Goal: Task Accomplishment & Management: Manage account settings

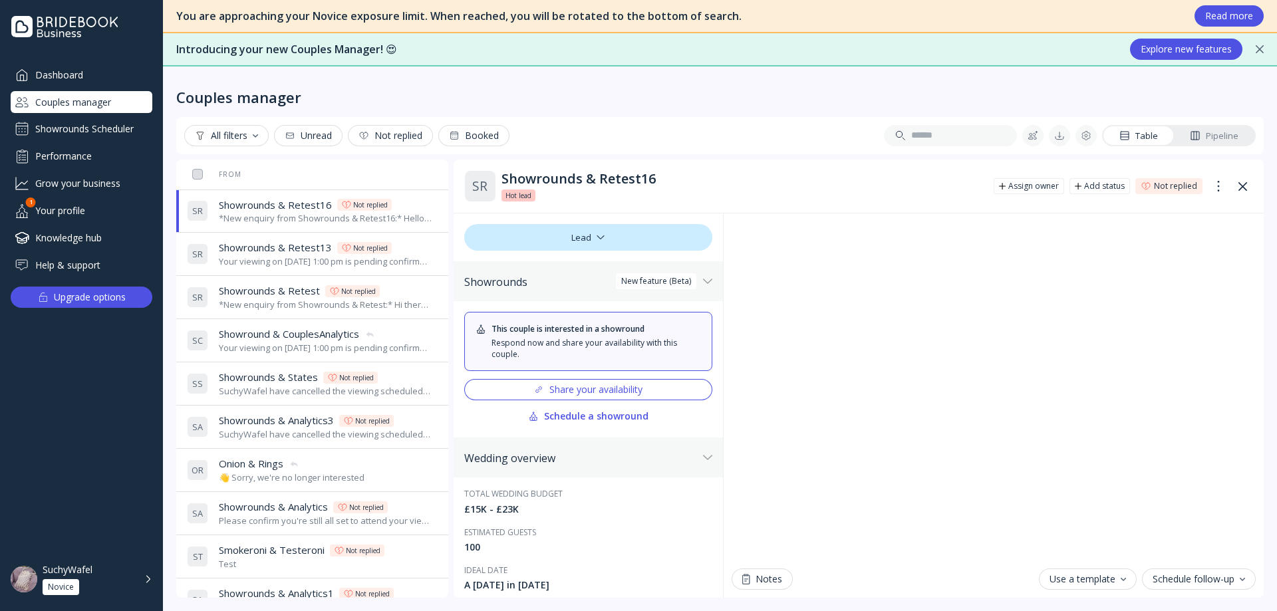
click at [625, 386] on div "Share your availability" at bounding box center [587, 389] width 109 height 11
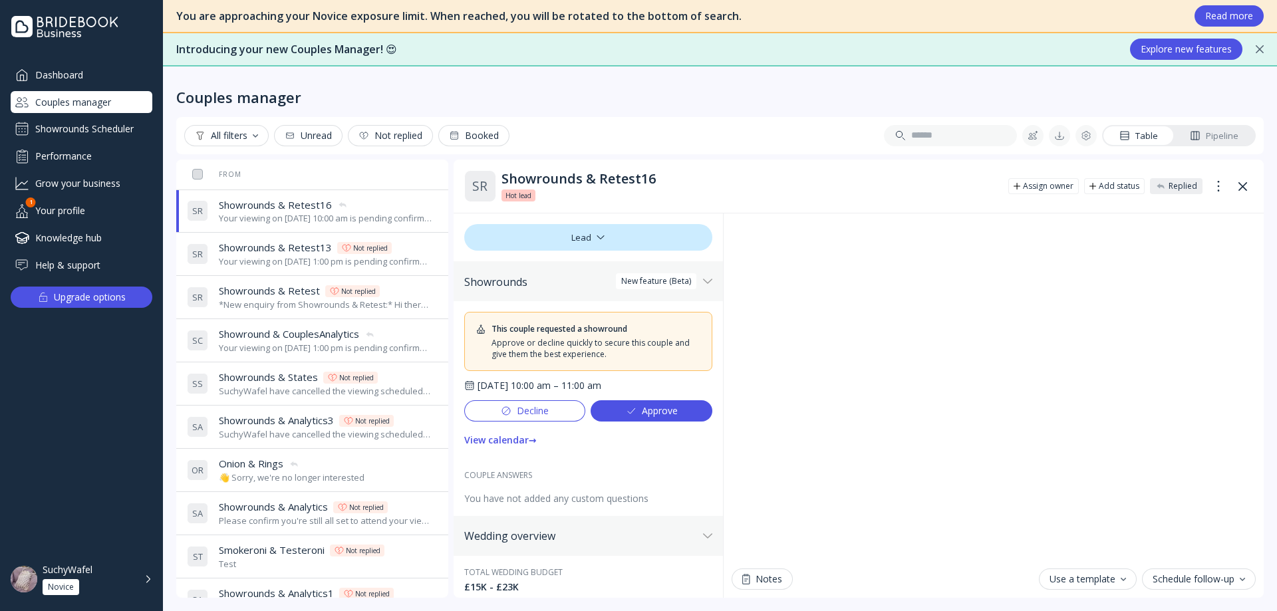
click at [67, 128] on div "Showrounds Scheduler" at bounding box center [82, 128] width 142 height 21
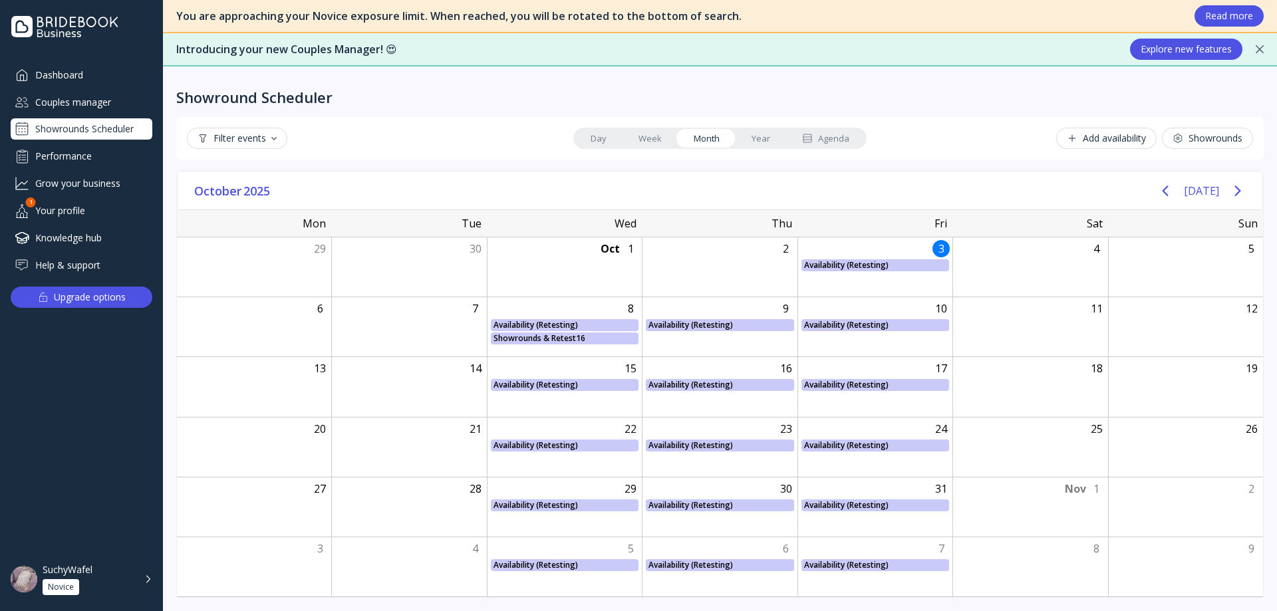
click at [831, 139] on div "Agenda" at bounding box center [825, 138] width 47 height 13
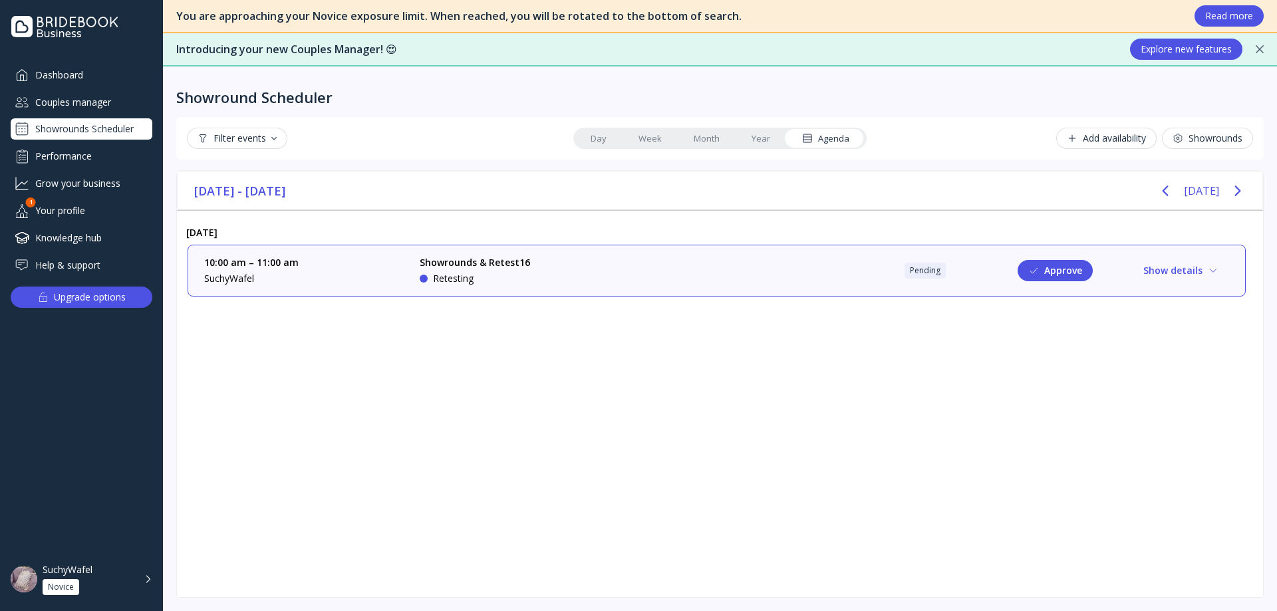
click at [741, 130] on link "Year" at bounding box center [761, 138] width 51 height 19
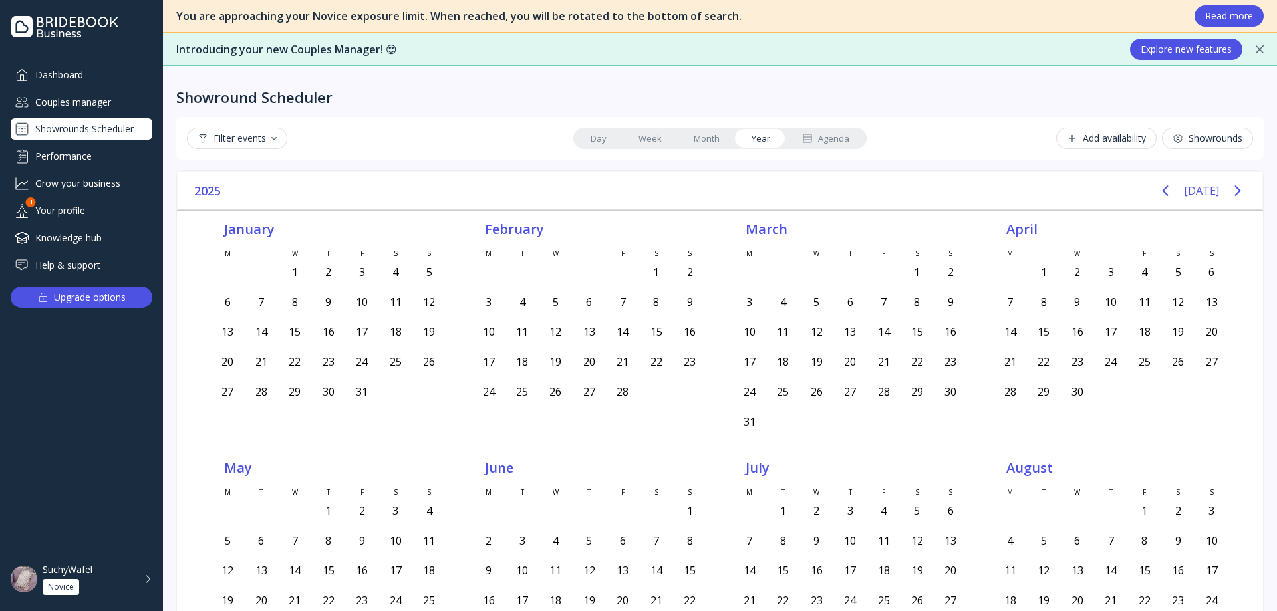
click at [666, 133] on link "Week" at bounding box center [650, 138] width 55 height 19
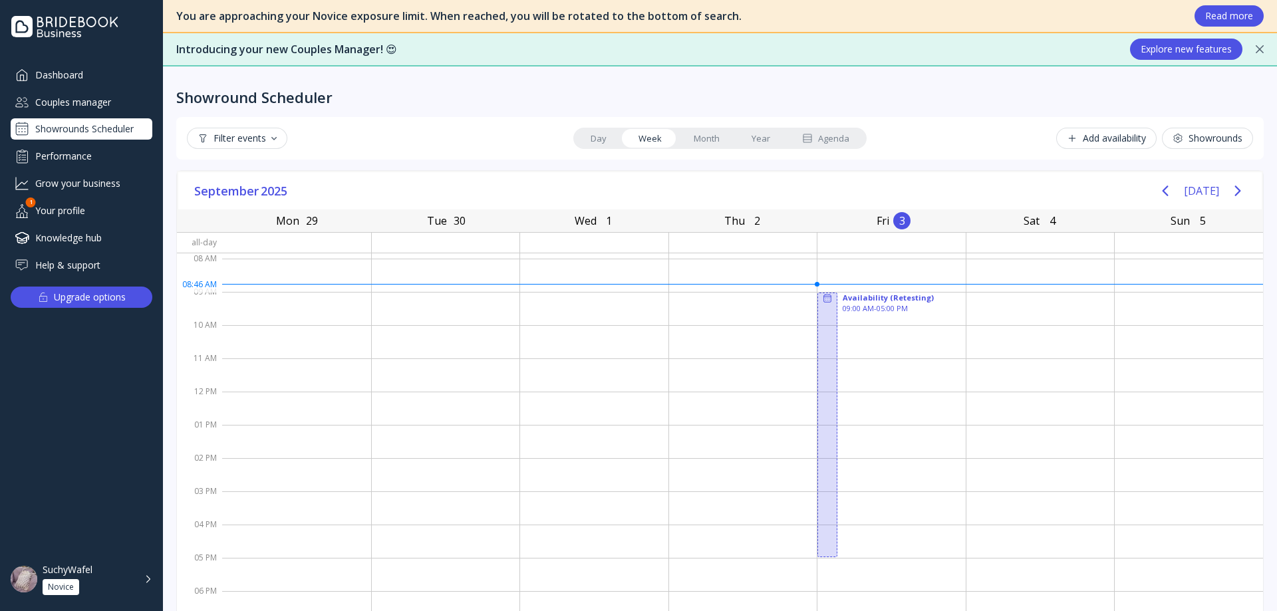
click at [713, 132] on link "Month" at bounding box center [707, 138] width 58 height 19
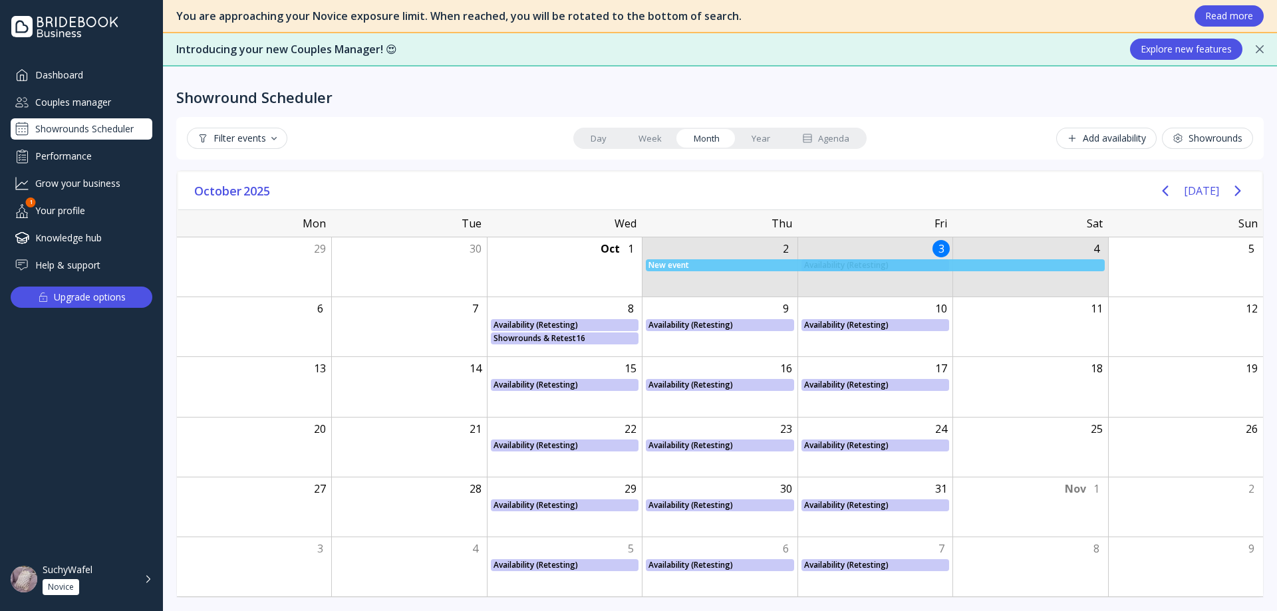
drag, startPoint x: 705, startPoint y: 257, endPoint x: 995, endPoint y: 258, distance: 290.0
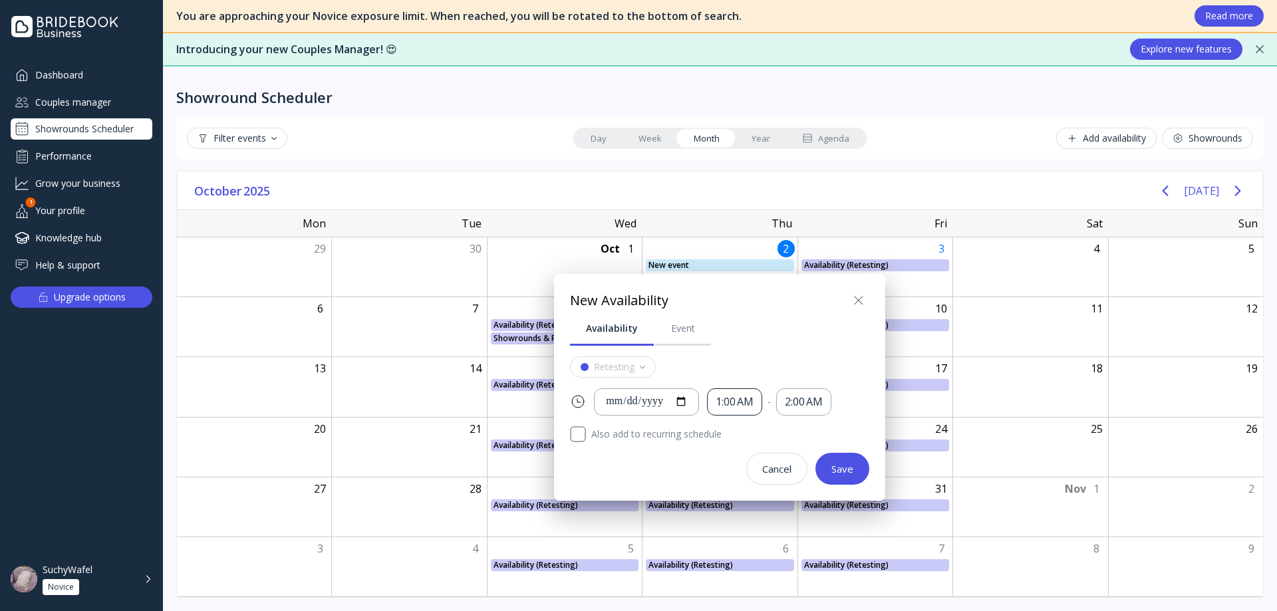
click at [744, 404] on div "1:00 AM" at bounding box center [735, 401] width 38 height 15
click at [759, 465] on div "9:00 AM" at bounding box center [758, 470] width 51 height 12
click at [808, 392] on div "2:00 AM" at bounding box center [803, 401] width 55 height 27
click at [821, 465] on div "5:00 PM" at bounding box center [828, 464] width 51 height 12
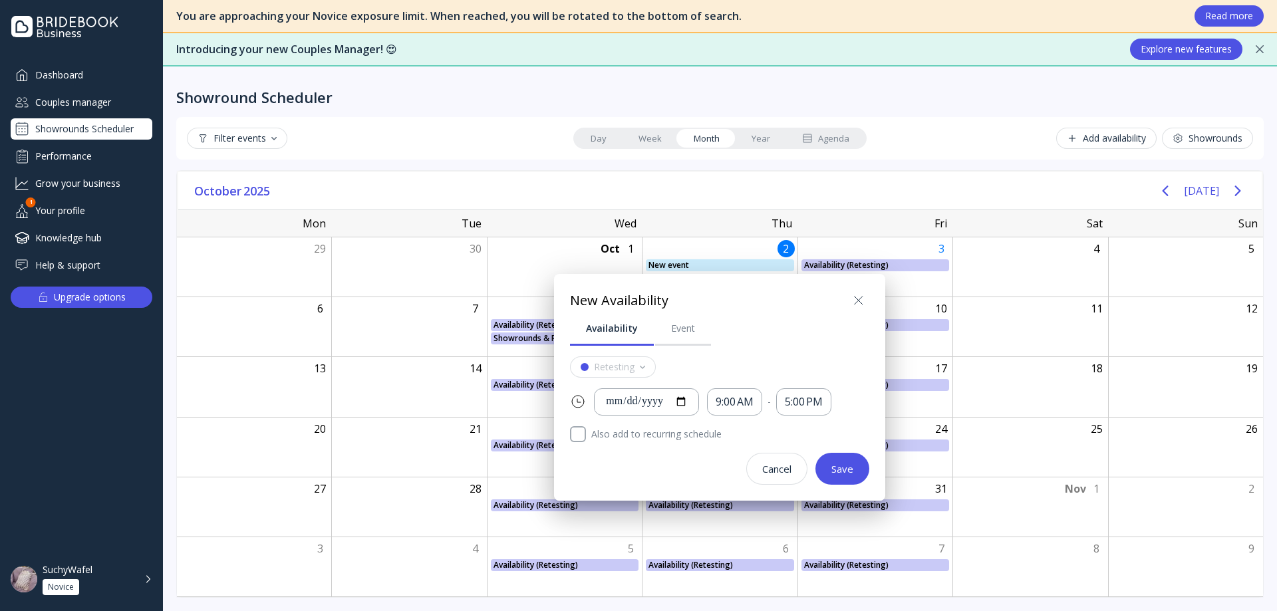
click at [839, 466] on div "Save" at bounding box center [842, 469] width 22 height 11
click at [850, 459] on button "Save" at bounding box center [842, 469] width 54 height 32
click at [633, 404] on div "**********" at bounding box center [646, 401] width 82 height 15
click at [629, 402] on div "**********" at bounding box center [646, 401] width 82 height 15
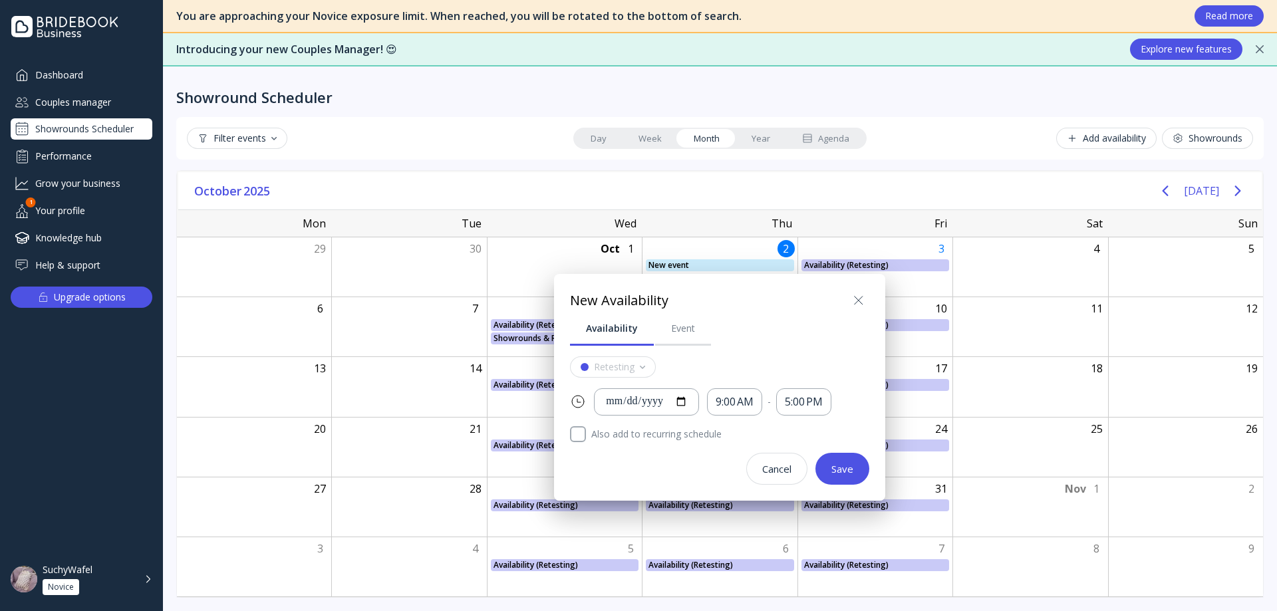
click at [813, 295] on div "New Availability" at bounding box center [719, 300] width 299 height 21
click at [833, 470] on div "Save" at bounding box center [842, 469] width 22 height 11
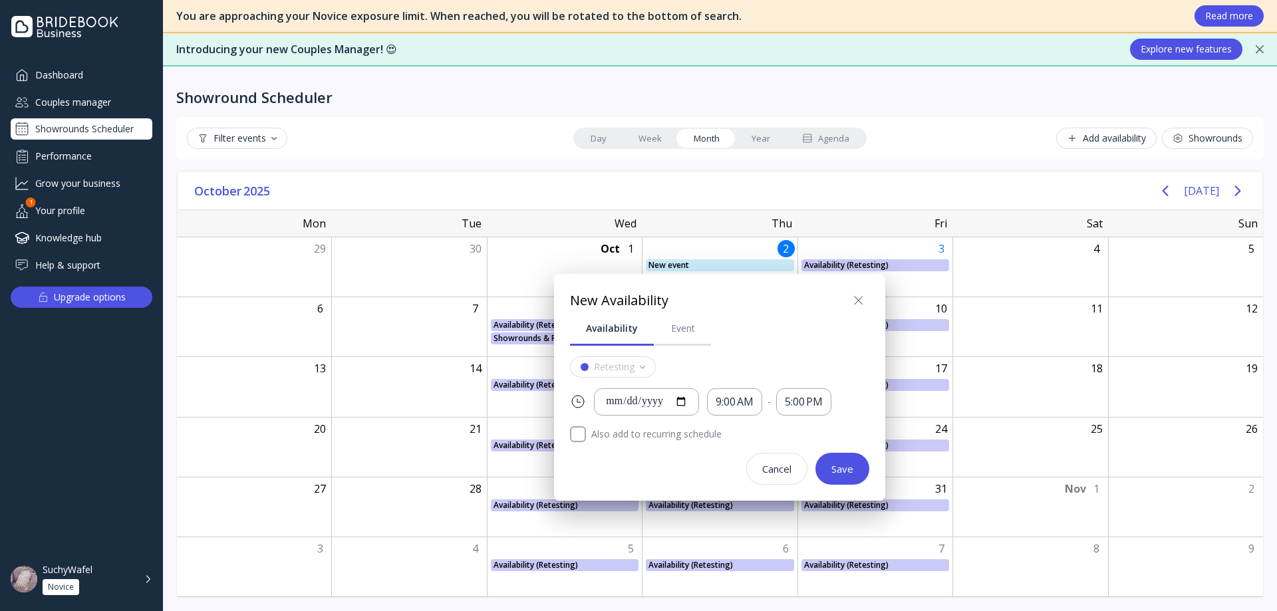
click at [833, 470] on div "Save" at bounding box center [842, 469] width 22 height 11
click at [633, 399] on div "**********" at bounding box center [646, 401] width 82 height 15
type input "**********"
click at [838, 472] on div "Save" at bounding box center [842, 469] width 22 height 11
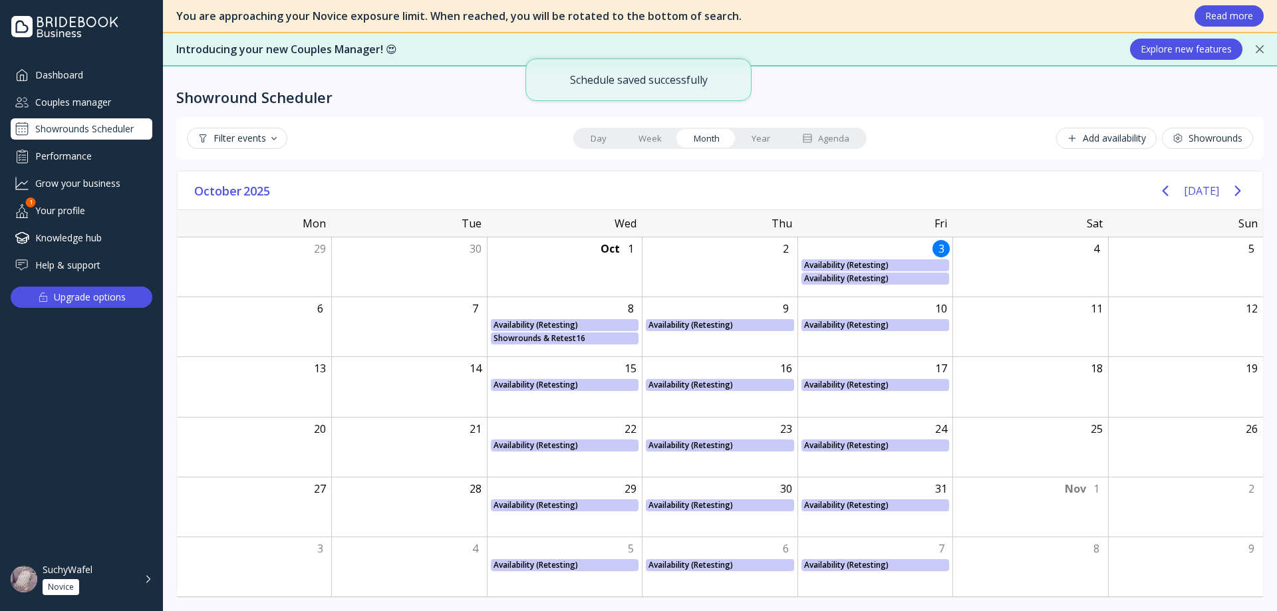
click at [128, 130] on div "Showrounds Scheduler" at bounding box center [82, 128] width 142 height 21
click at [104, 108] on div "Couples manager" at bounding box center [82, 102] width 142 height 22
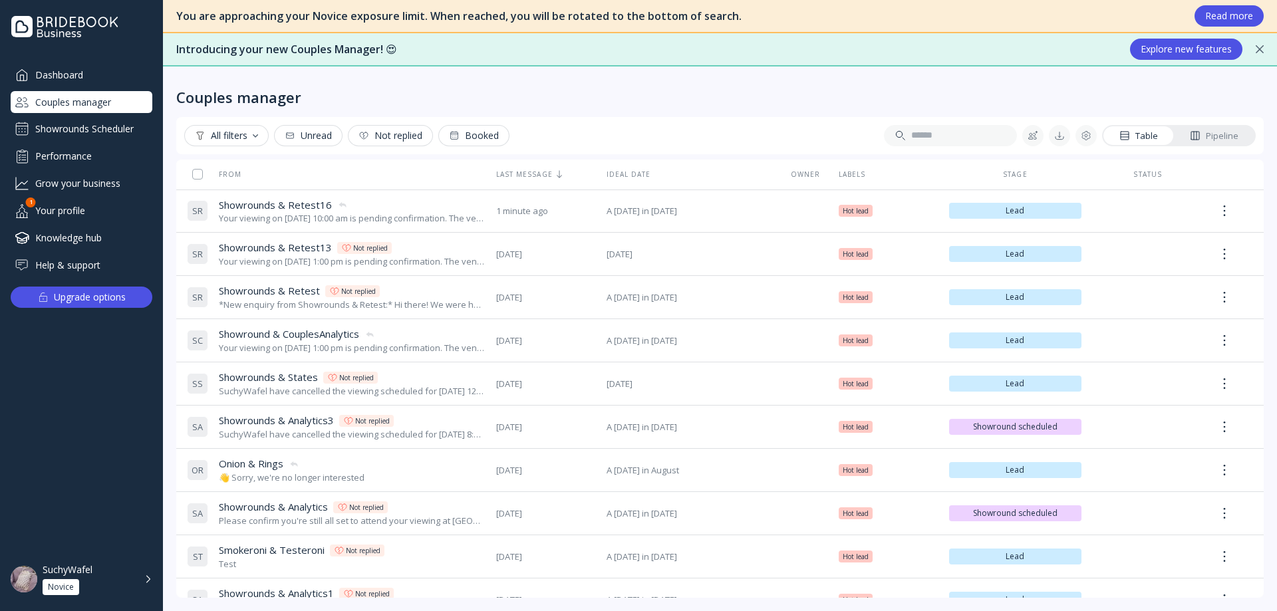
click at [121, 123] on div "Showrounds Scheduler" at bounding box center [82, 128] width 142 height 21
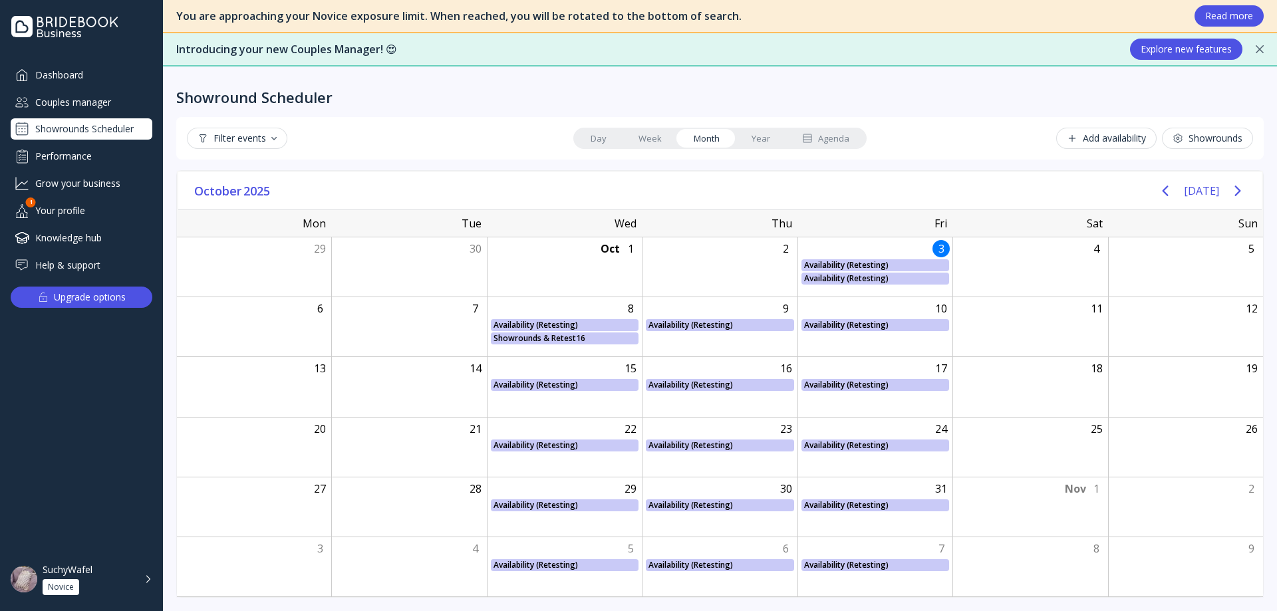
click at [846, 130] on link "Agenda" at bounding box center [825, 138] width 79 height 19
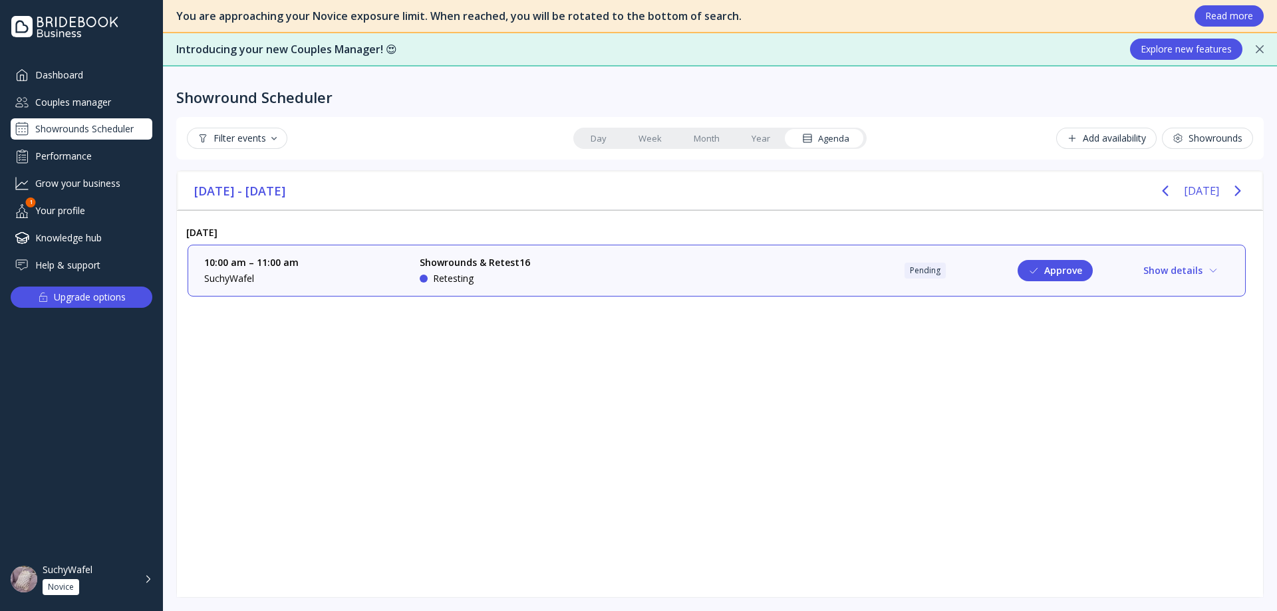
click at [787, 273] on div "10:00 am – 11:00 am SuchyWafel Showrounds & Retest16 Retesting Pending Approve …" at bounding box center [716, 270] width 1025 height 29
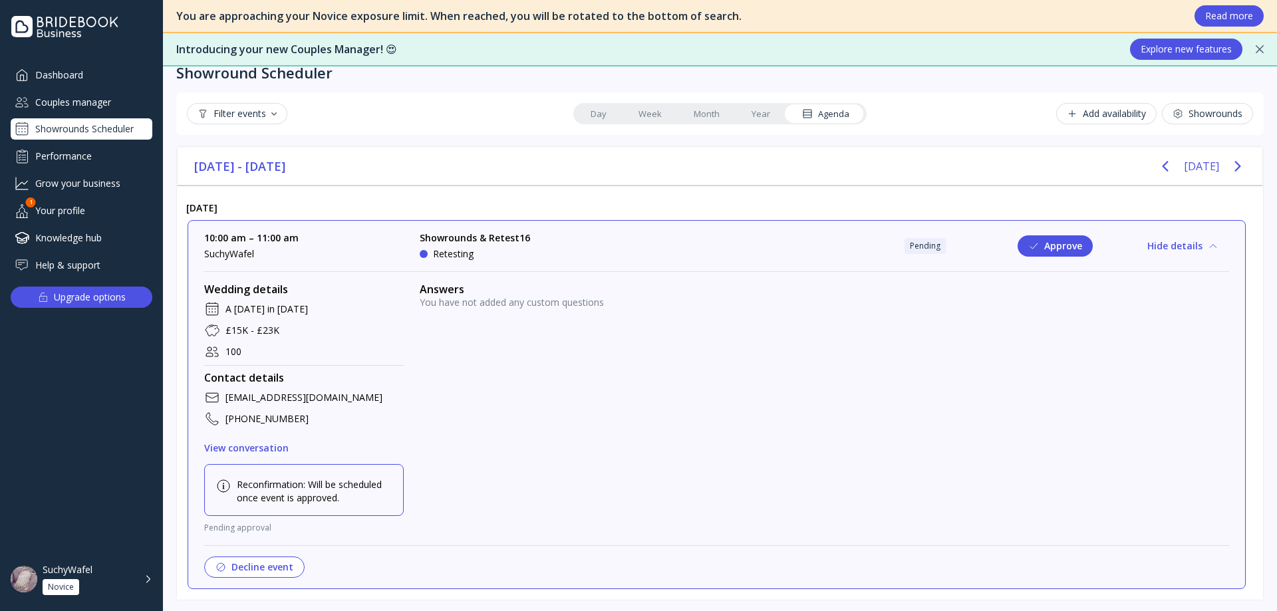
scroll to position [27, 0]
click at [98, 107] on div "Couples manager" at bounding box center [82, 102] width 142 height 22
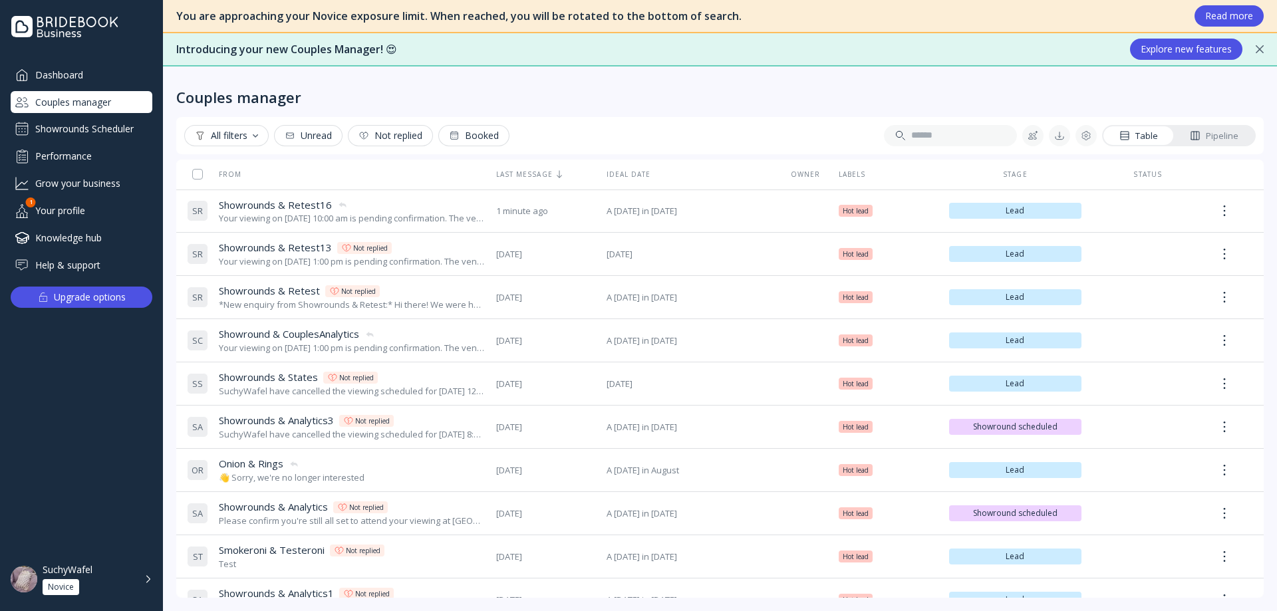
click at [102, 124] on div "Showrounds Scheduler" at bounding box center [82, 128] width 142 height 21
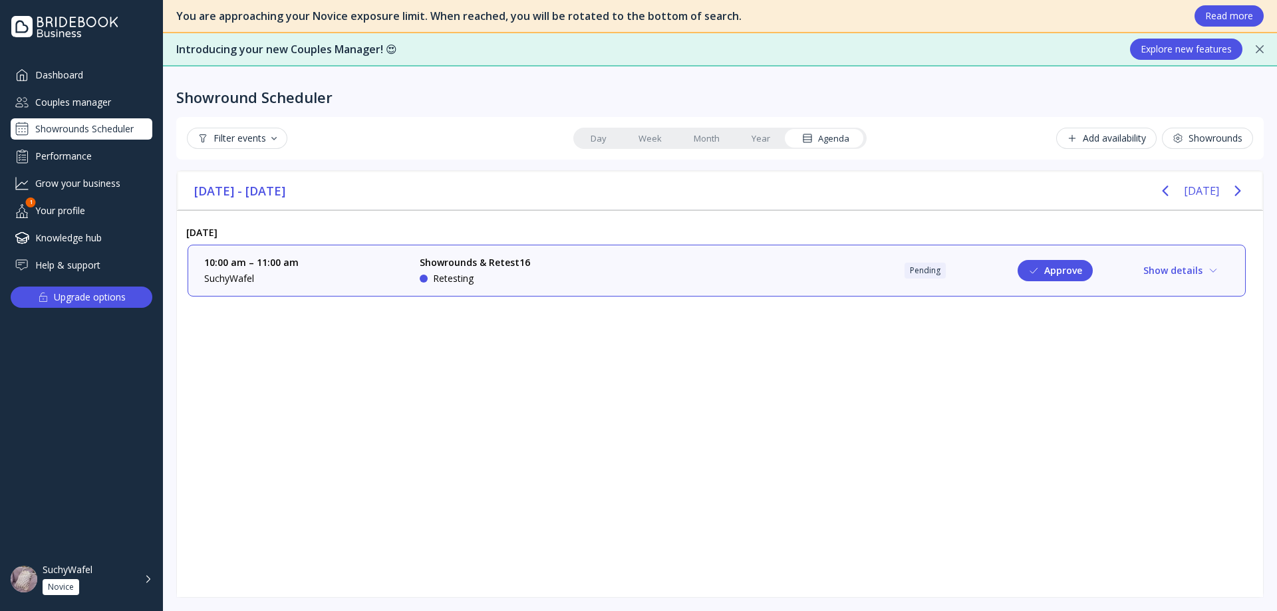
click at [78, 103] on div "Couples manager" at bounding box center [82, 102] width 142 height 22
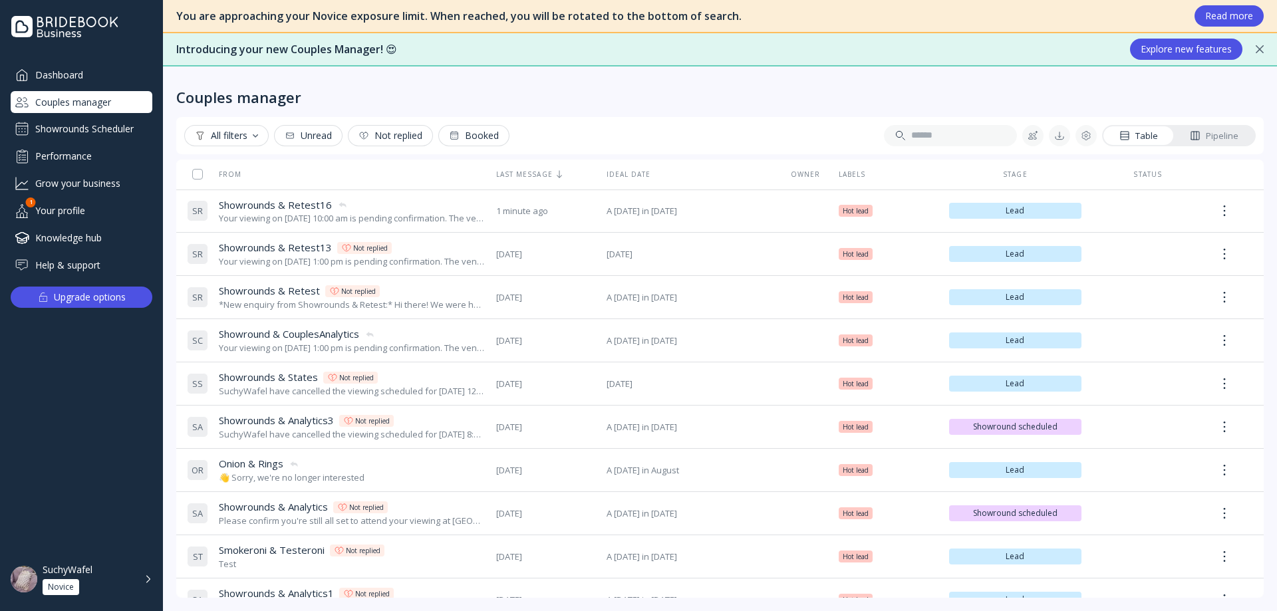
click at [112, 120] on div "Showrounds Scheduler" at bounding box center [82, 128] width 142 height 21
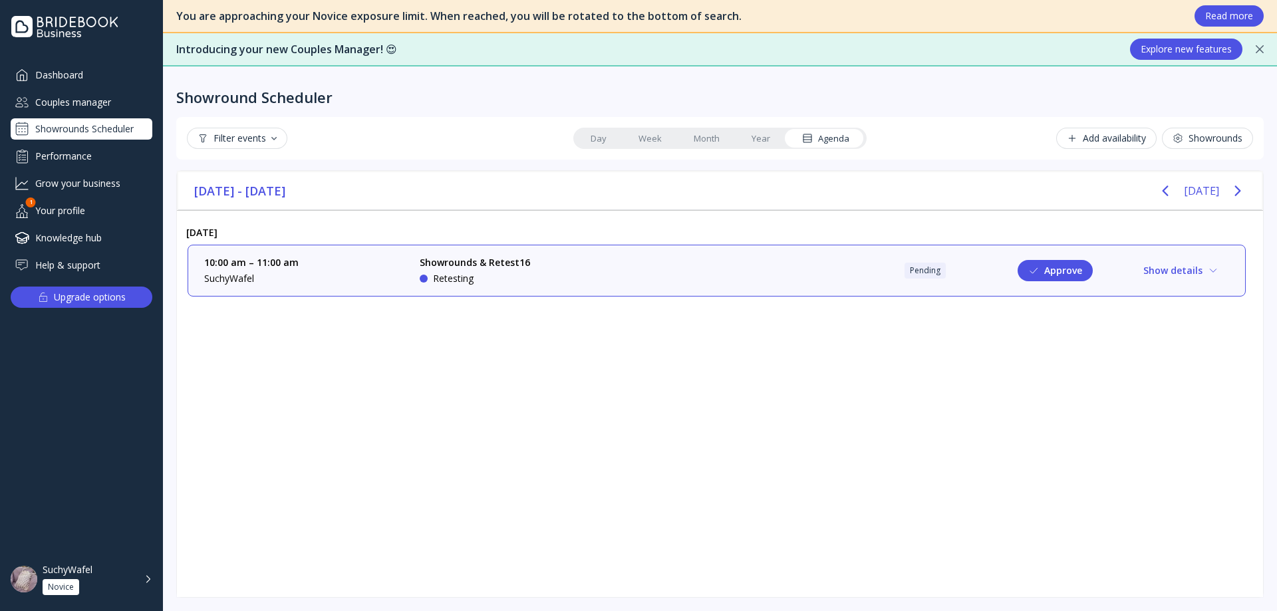
click at [722, 132] on link "Month" at bounding box center [707, 138] width 58 height 19
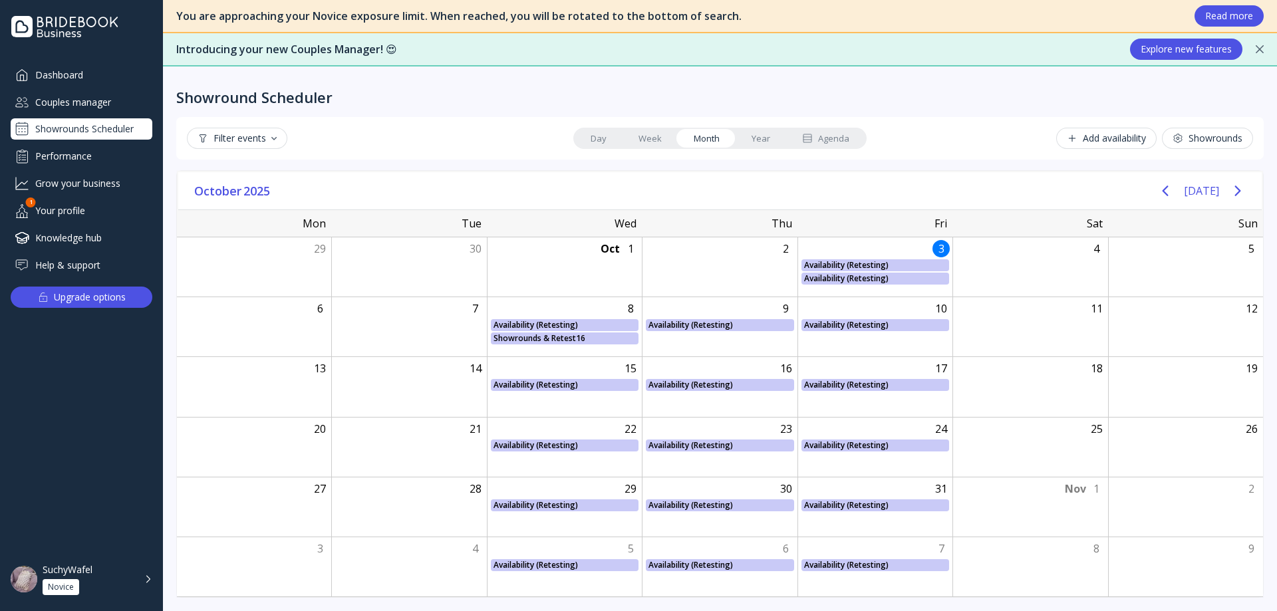
click at [610, 140] on link "Day" at bounding box center [599, 138] width 48 height 19
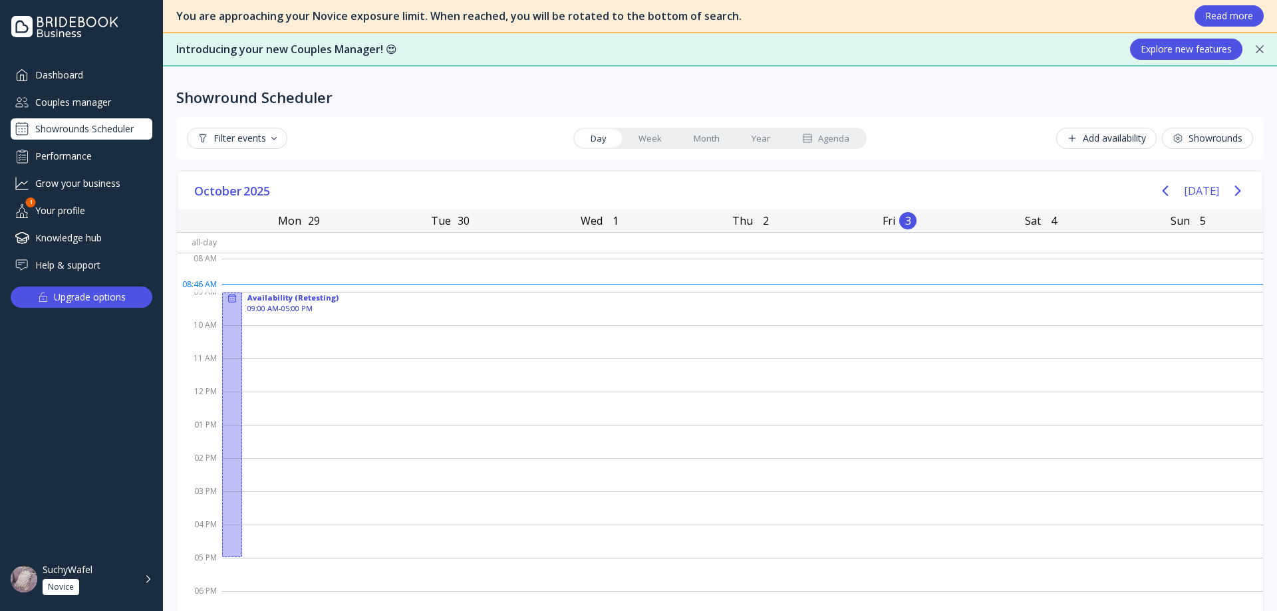
click at [650, 136] on link "Week" at bounding box center [650, 138] width 55 height 19
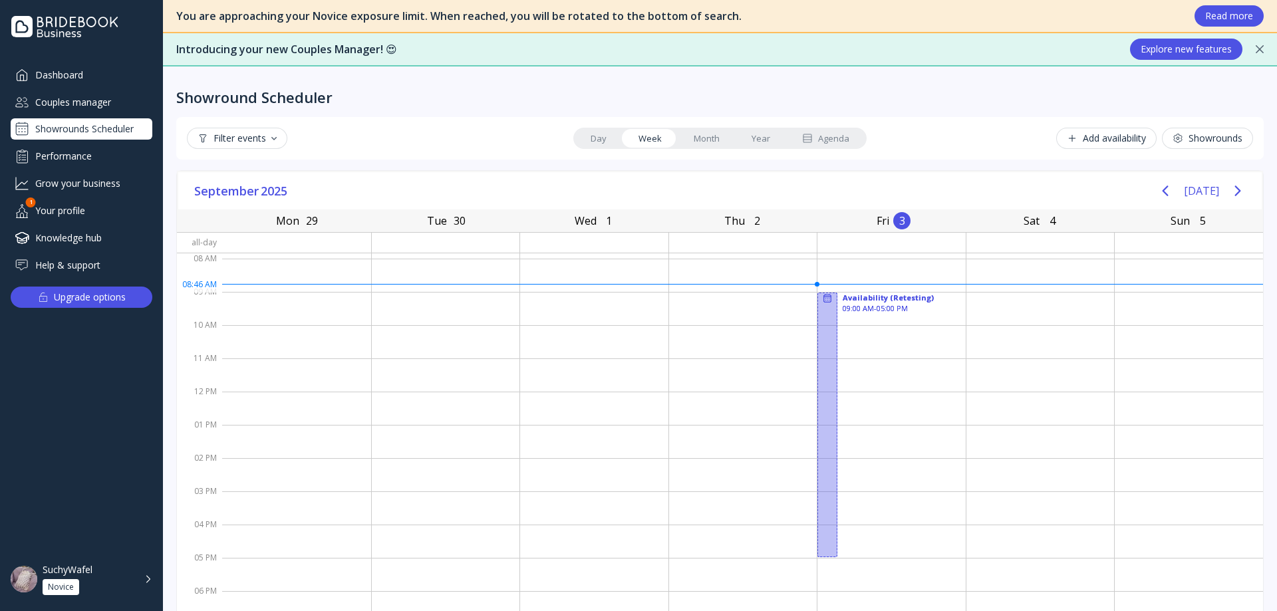
click at [700, 136] on link "Month" at bounding box center [707, 138] width 58 height 19
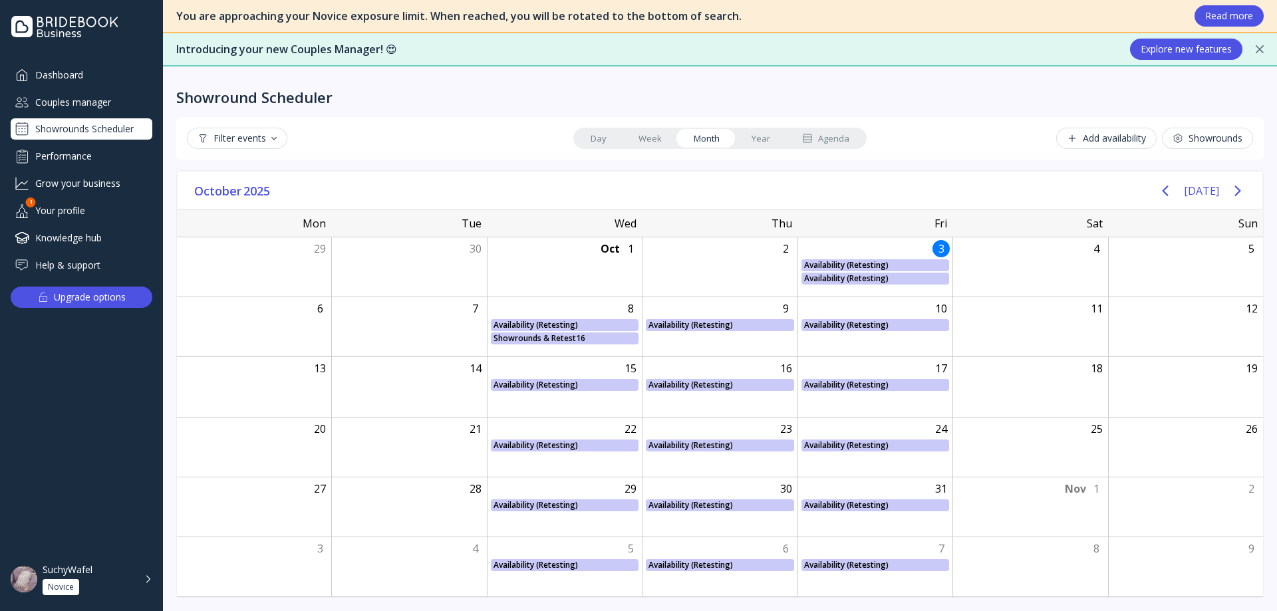
click at [39, 100] on div "Couples manager" at bounding box center [82, 102] width 142 height 22
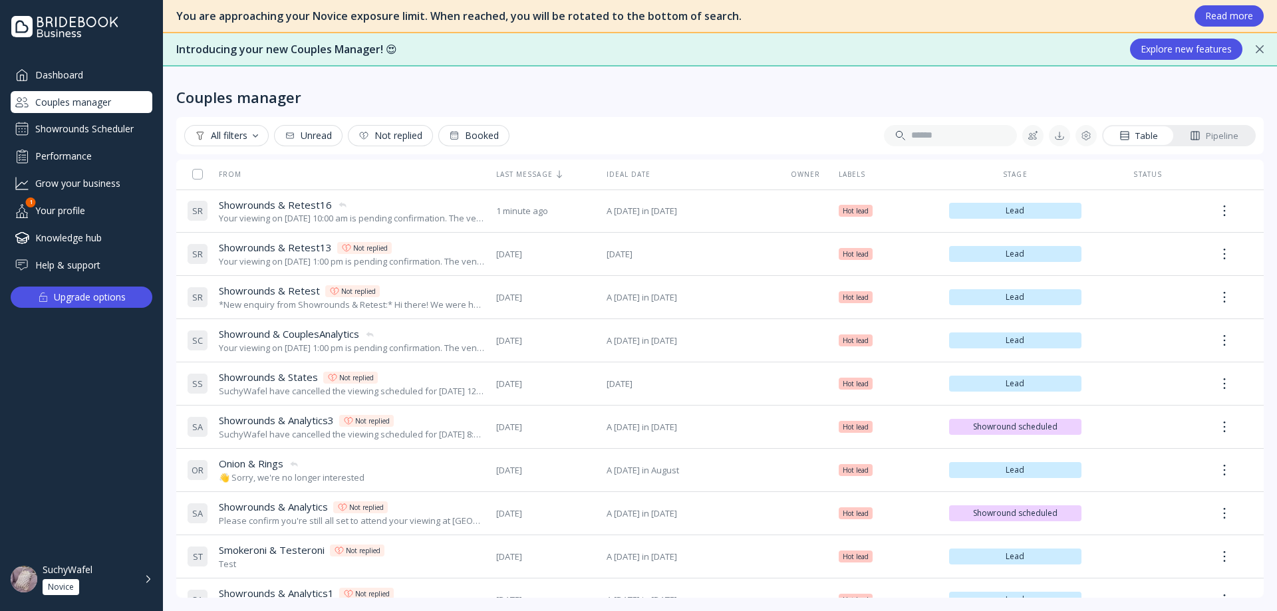
click at [376, 132] on div "Not replied" at bounding box center [391, 135] width 64 height 11
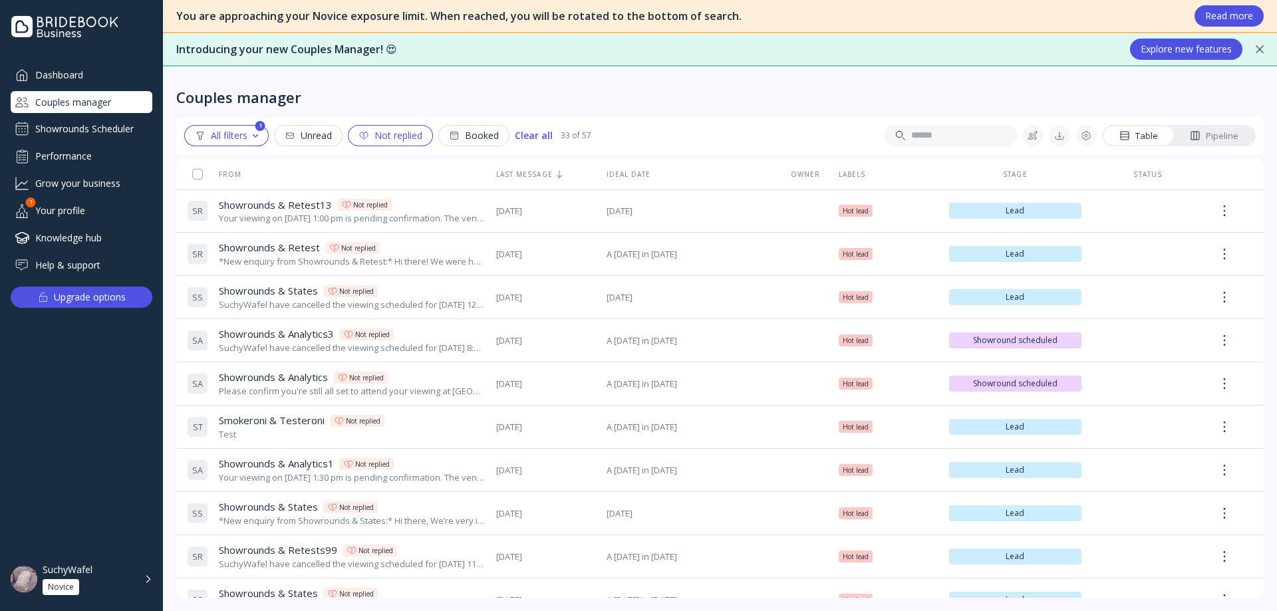
click at [394, 132] on div "Not replied" at bounding box center [391, 135] width 64 height 11
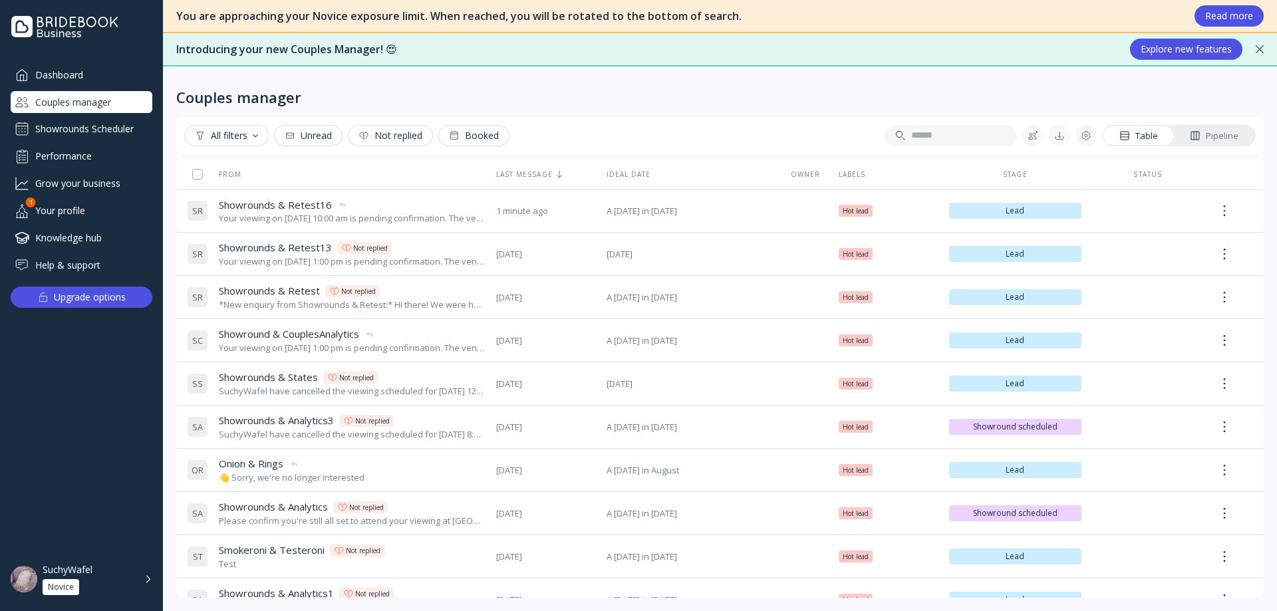
click at [84, 117] on div "Dashboard Couples manager Showrounds Scheduler Performance Grow your business Y…" at bounding box center [82, 170] width 142 height 212
click at [84, 121] on div "Showrounds Scheduler" at bounding box center [82, 128] width 142 height 21
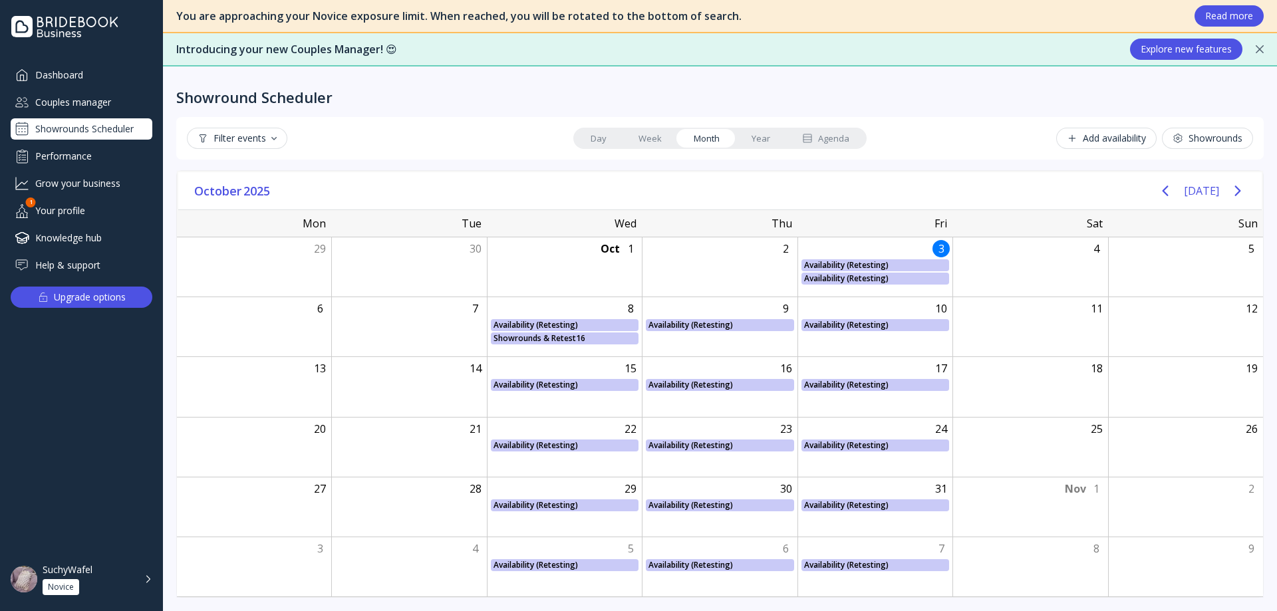
click at [811, 138] on icon at bounding box center [807, 138] width 11 height 11
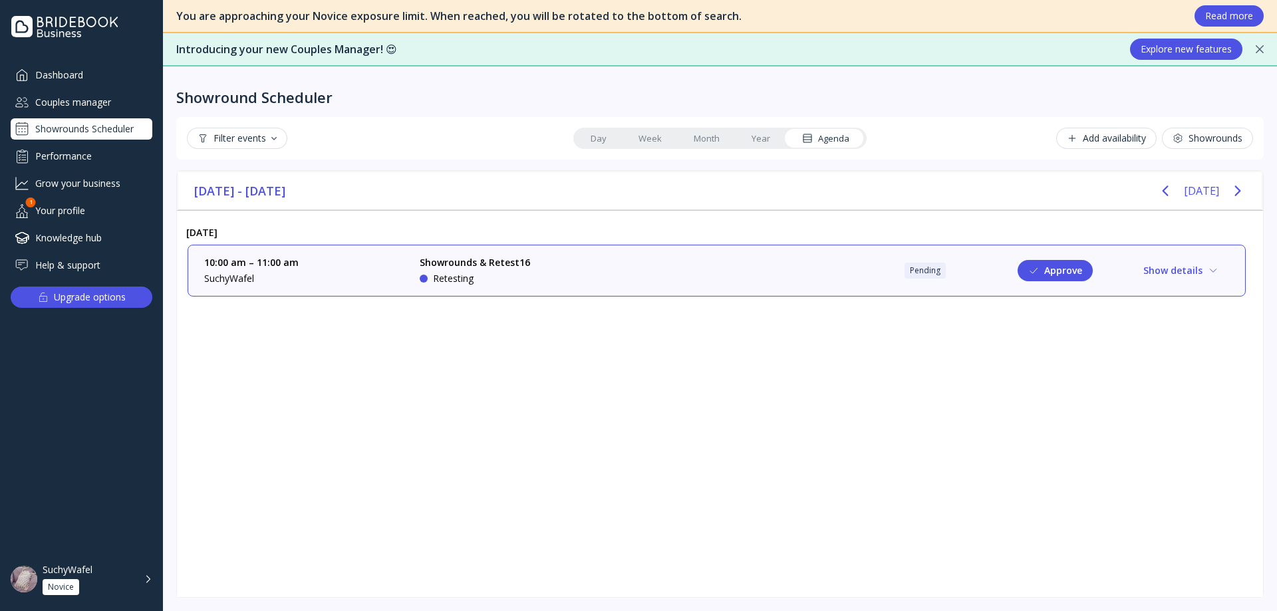
click at [826, 264] on div "10:00 am – 11:00 am SuchyWafel Showrounds & Retest16 Retesting Pending Approve …" at bounding box center [716, 270] width 1025 height 29
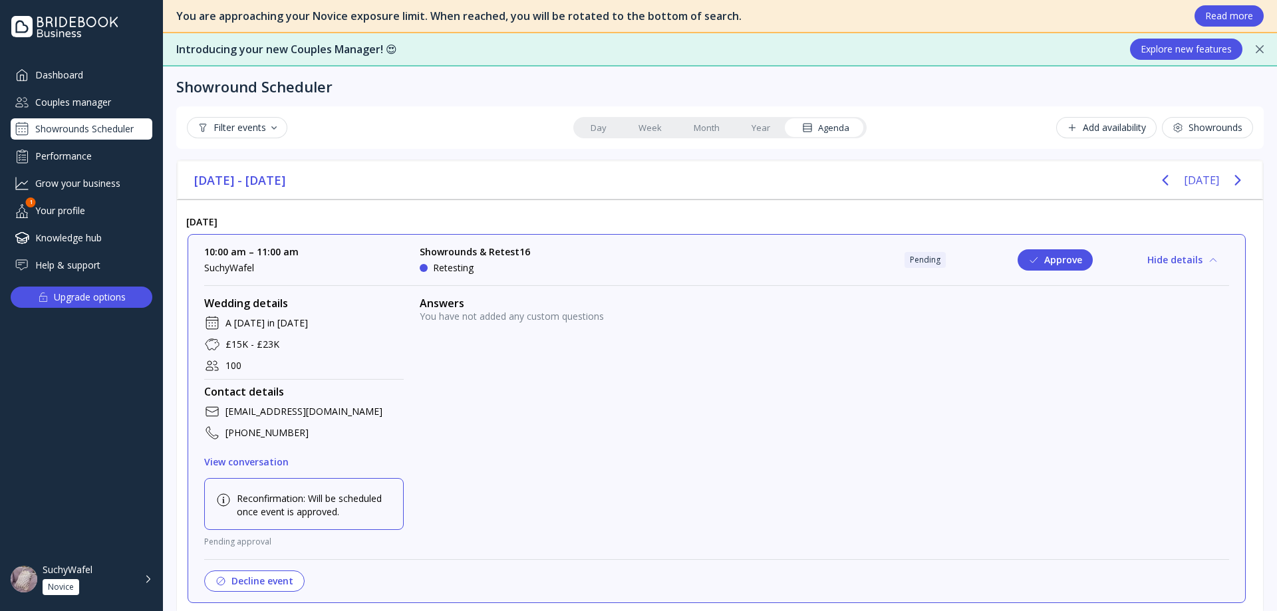
scroll to position [27, 0]
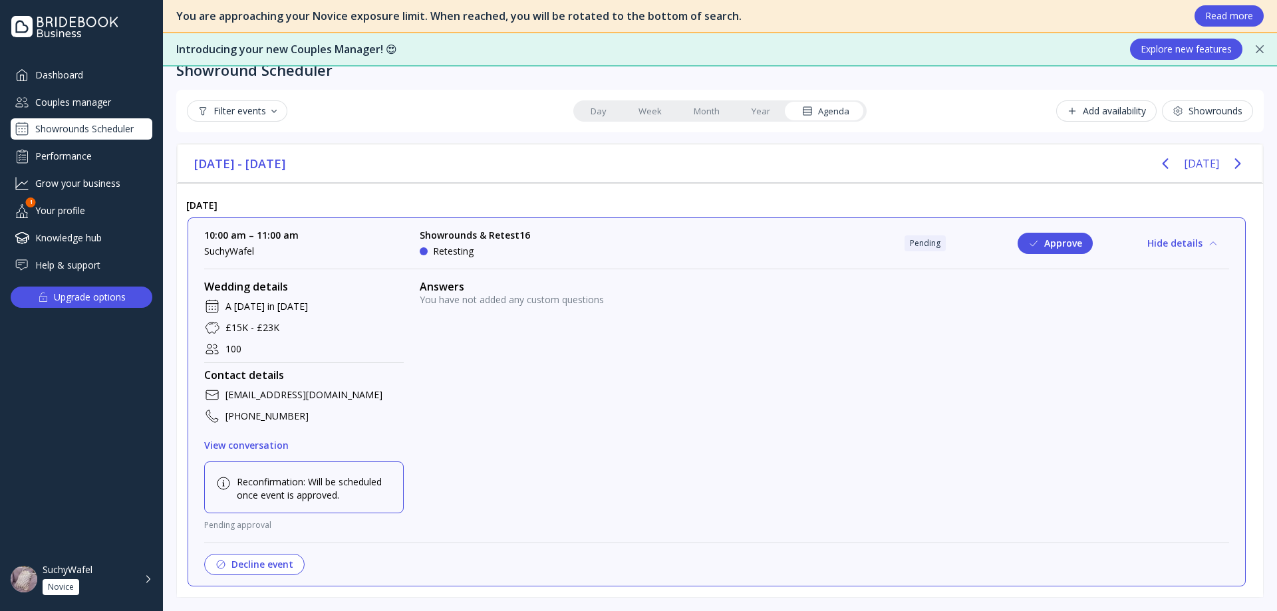
click at [1037, 242] on button "Approve" at bounding box center [1055, 243] width 75 height 21
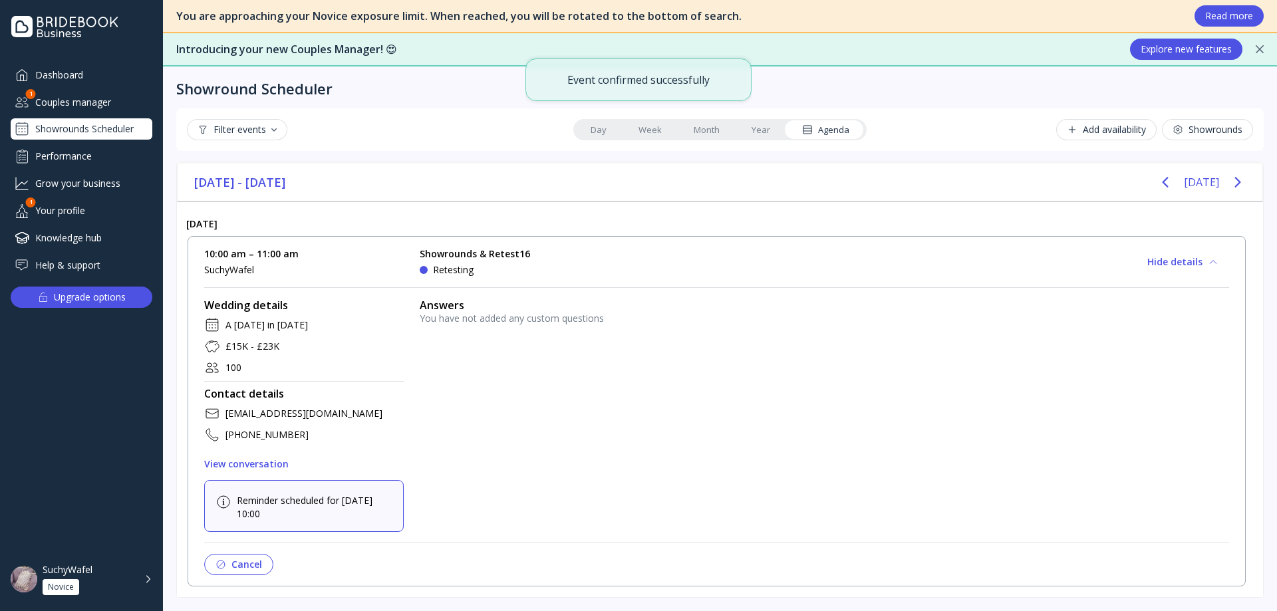
click at [71, 106] on div "Couples manager" at bounding box center [82, 102] width 142 height 22
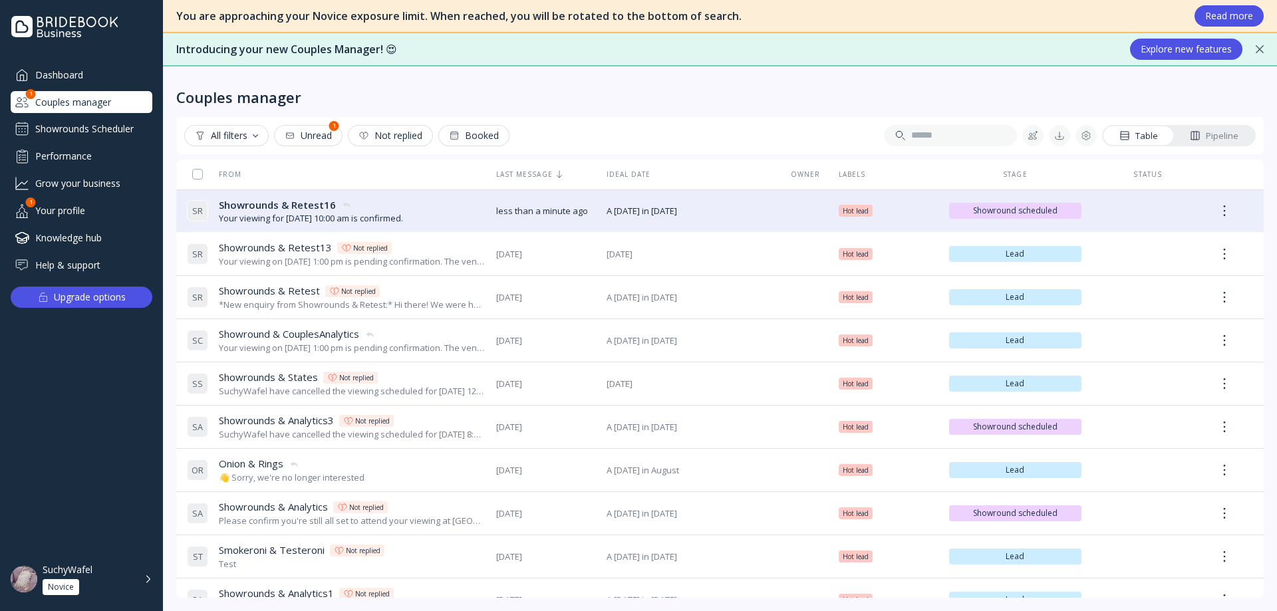
click at [90, 124] on div "Showrounds Scheduler" at bounding box center [82, 128] width 142 height 21
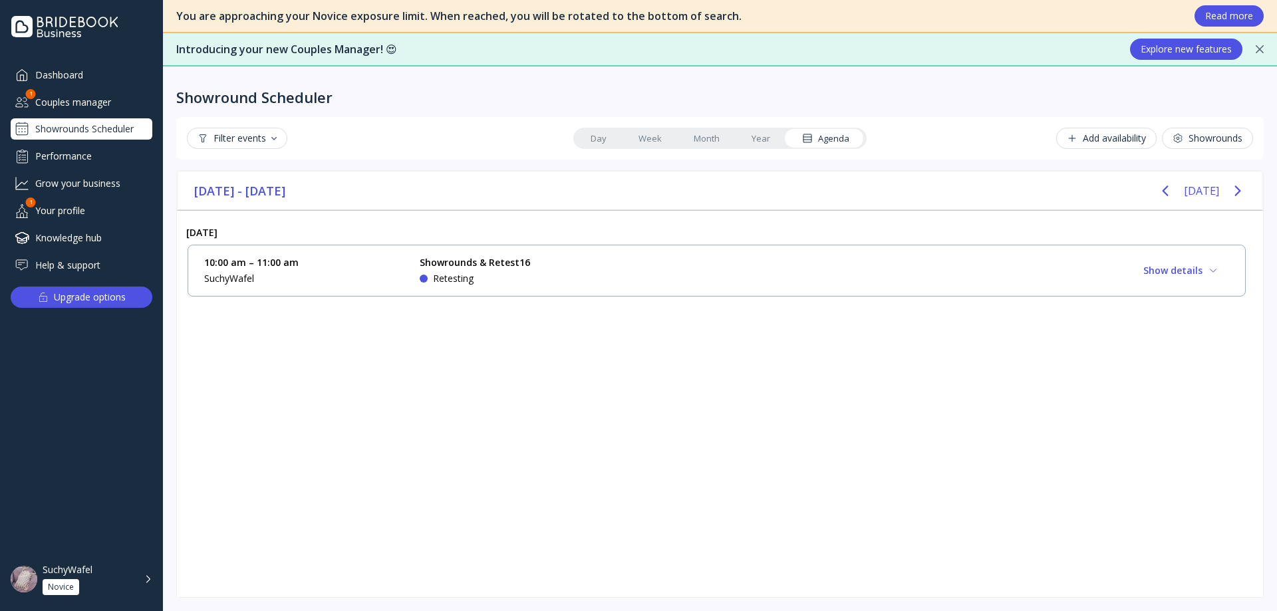
click at [731, 131] on link "Month" at bounding box center [707, 138] width 58 height 19
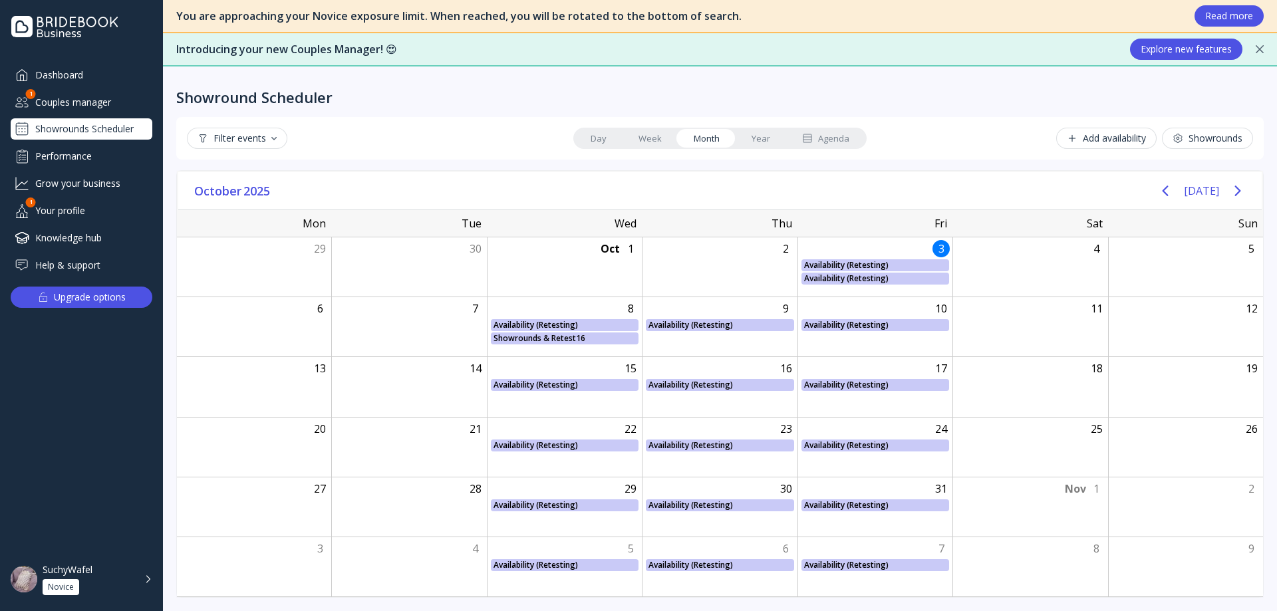
click at [704, 134] on link "Month" at bounding box center [707, 138] width 58 height 19
click at [648, 133] on link "Week" at bounding box center [650, 138] width 55 height 19
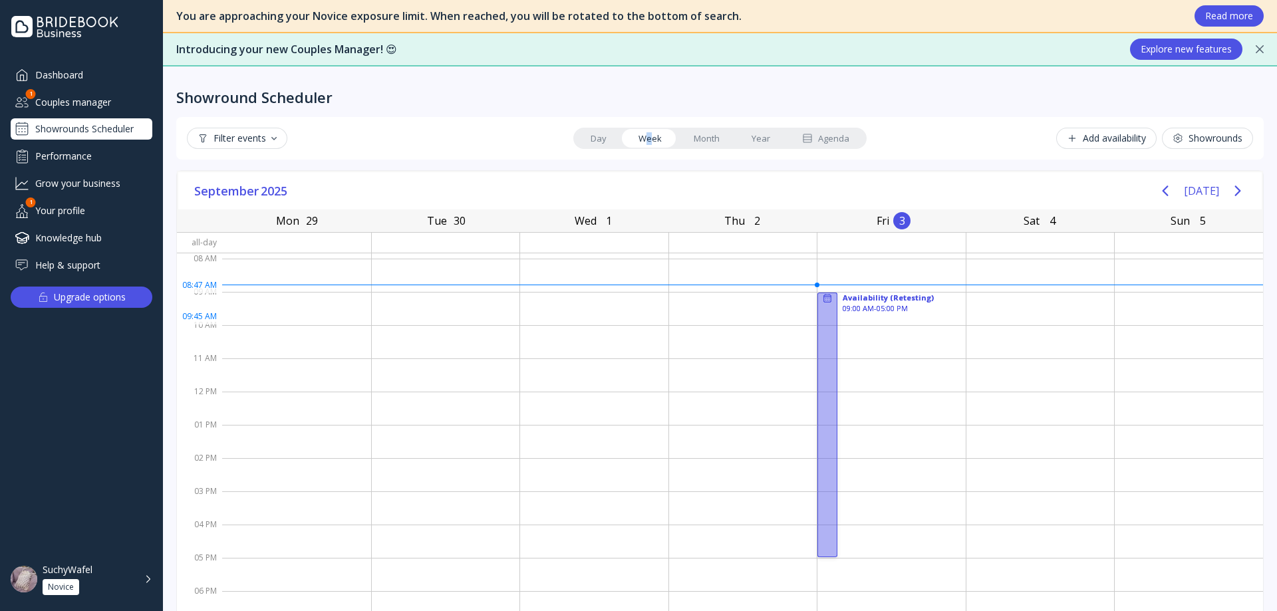
click at [817, 322] on div at bounding box center [827, 425] width 20 height 265
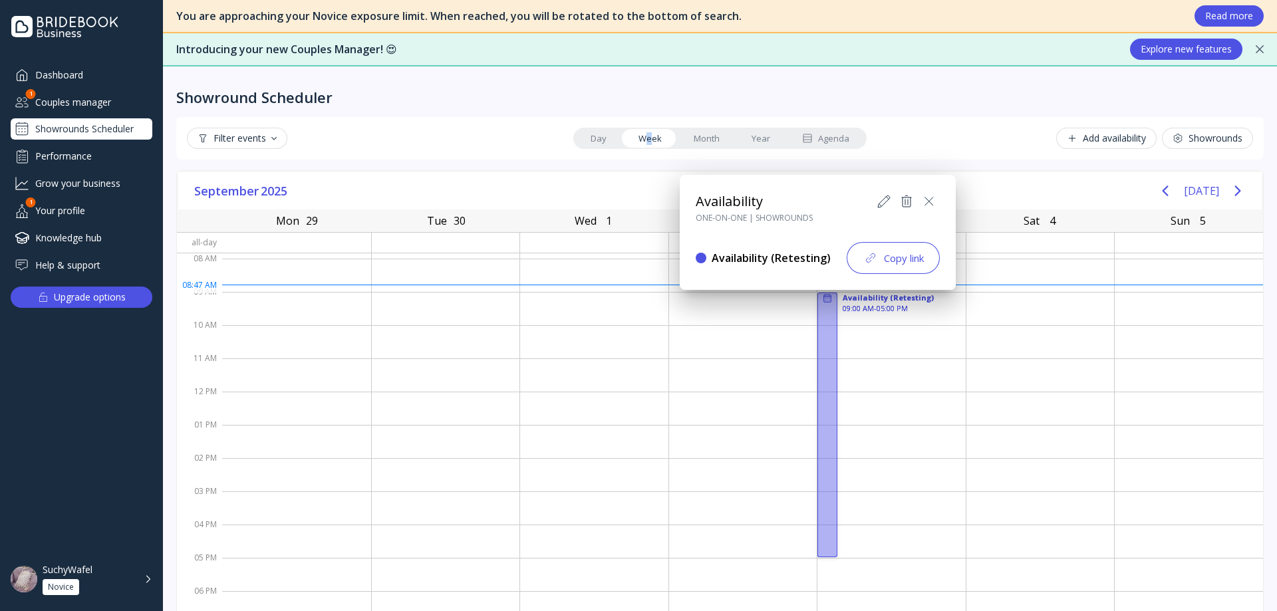
click at [823, 308] on div at bounding box center [639, 306] width 1490 height 824
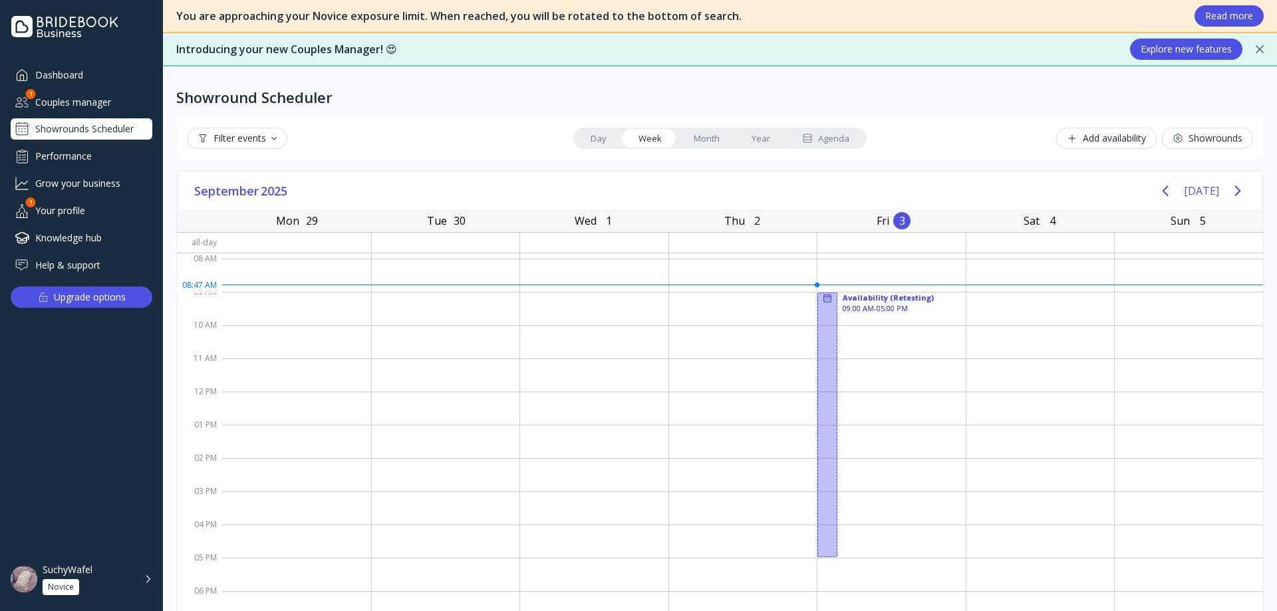
click at [686, 139] on link "Month" at bounding box center [707, 138] width 58 height 19
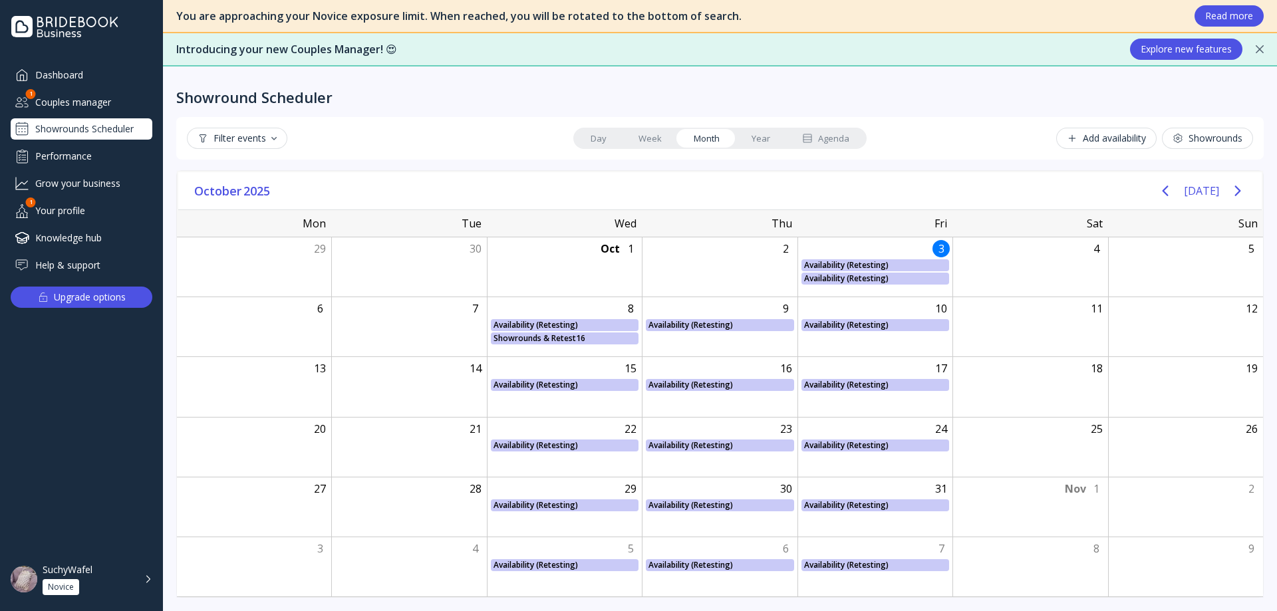
click at [748, 140] on link "Year" at bounding box center [761, 138] width 51 height 19
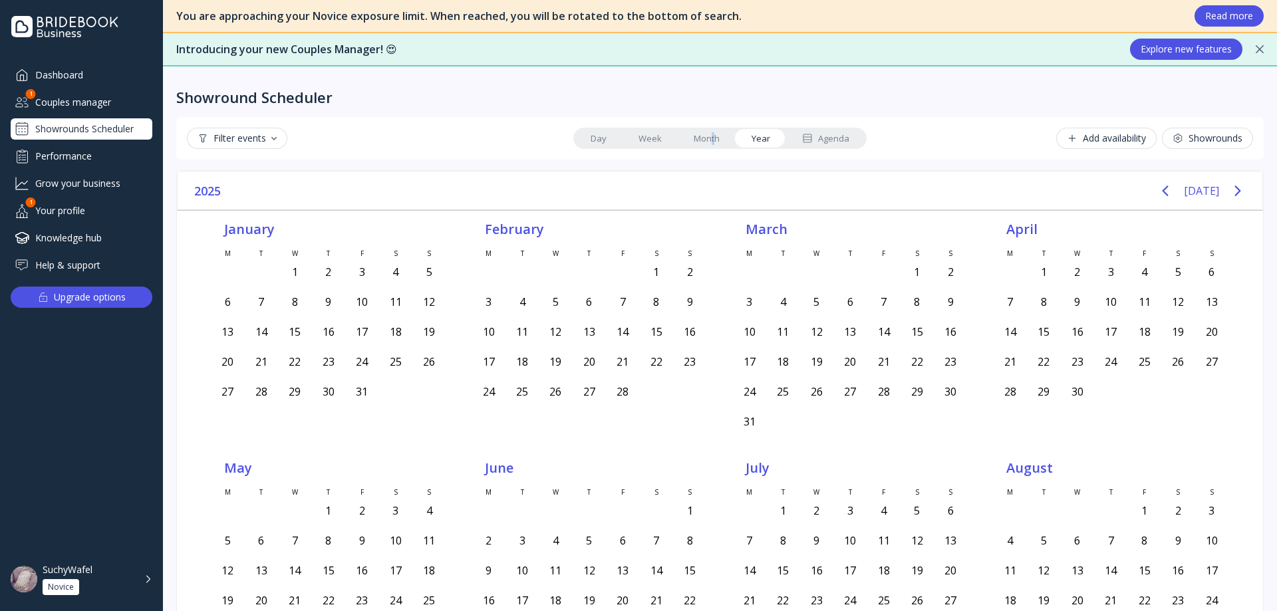
click at [706, 139] on link "Month" at bounding box center [707, 138] width 58 height 19
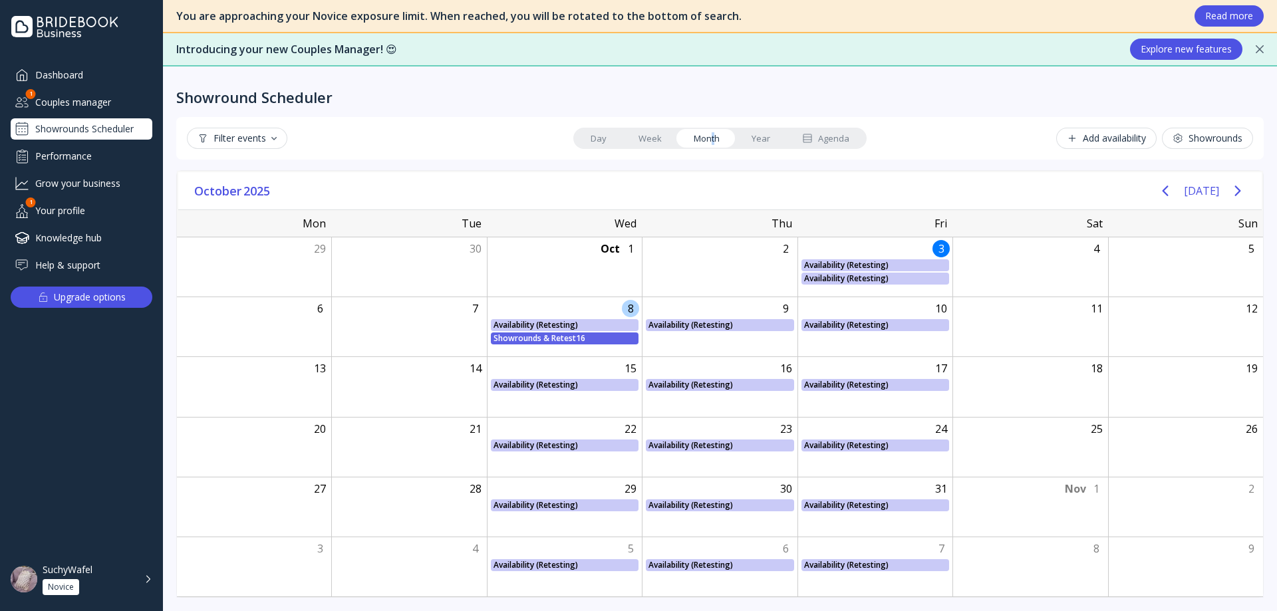
click at [541, 342] on div "Showrounds & Retest16" at bounding box center [565, 339] width 142 height 12
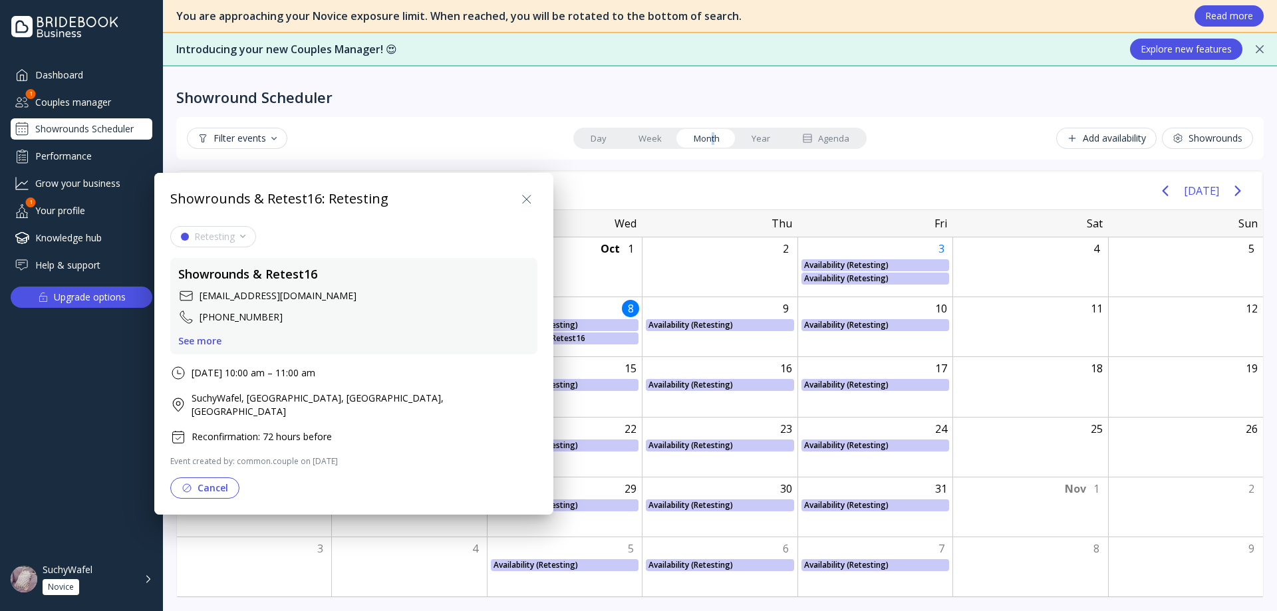
click at [516, 198] on div at bounding box center [526, 199] width 21 height 21
drag, startPoint x: 472, startPoint y: 198, endPoint x: 589, endPoint y: 233, distance: 121.6
click at [519, 198] on icon at bounding box center [527, 200] width 16 height 16
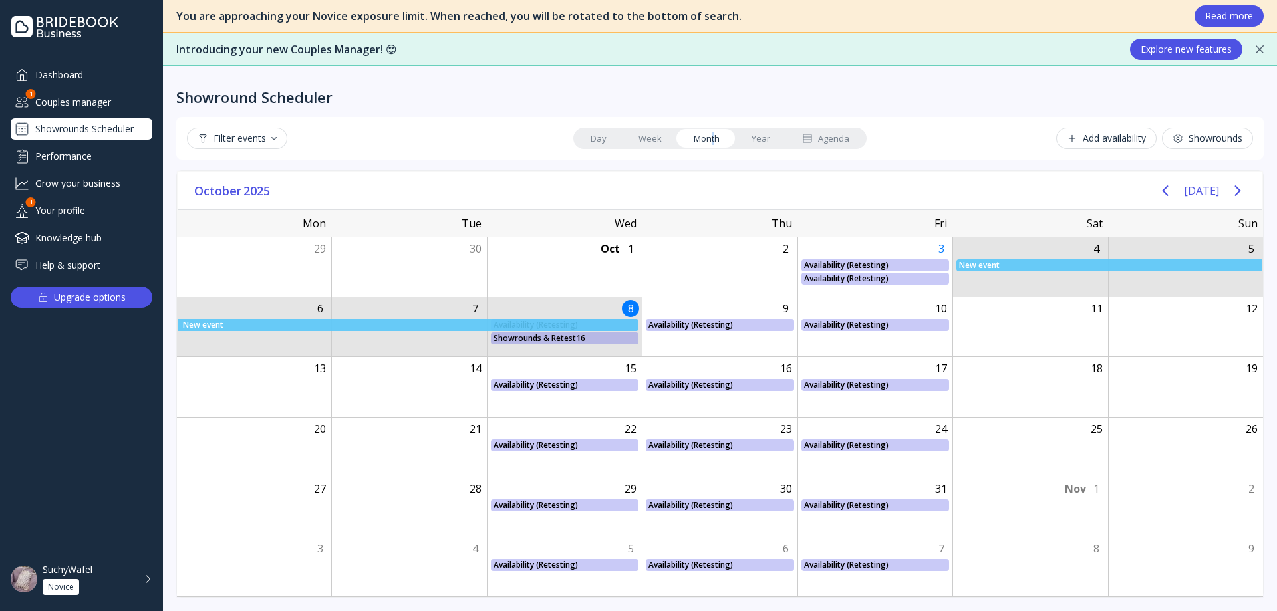
drag, startPoint x: 1010, startPoint y: 259, endPoint x: 586, endPoint y: 334, distance: 430.3
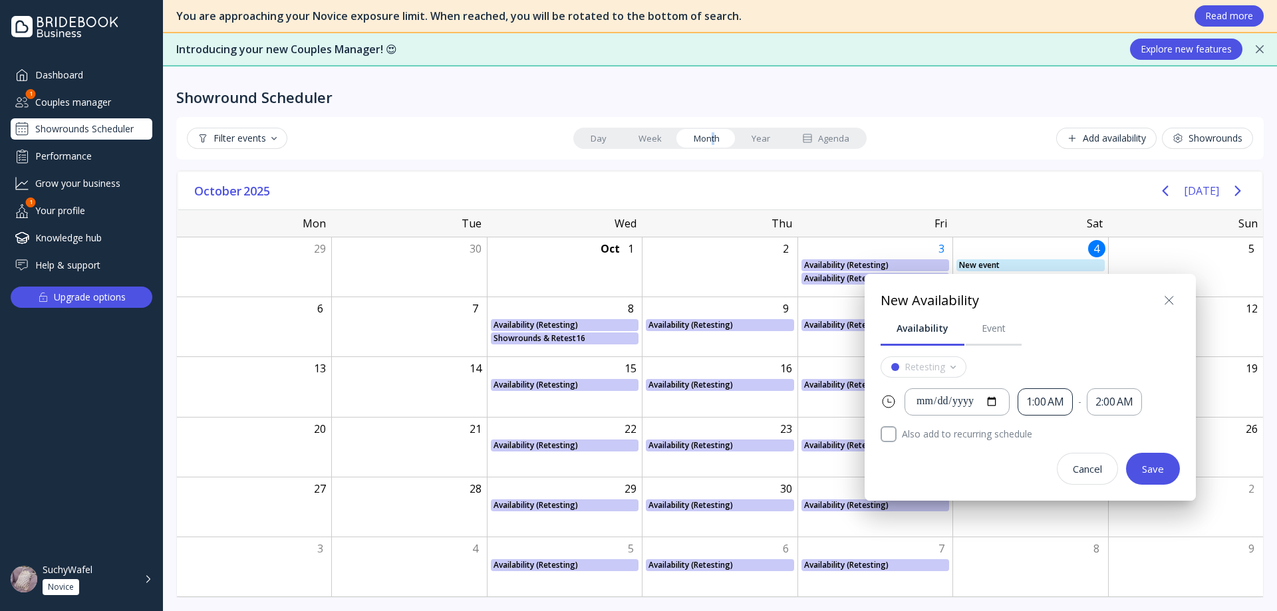
click at [1058, 396] on div "1:00 AM" at bounding box center [1045, 401] width 38 height 15
click at [1044, 468] on div "9:00 AM" at bounding box center [1069, 470] width 51 height 12
click at [1123, 400] on div "2:00 AM" at bounding box center [1115, 401] width 38 height 15
click at [1135, 496] on div "5:00 PM" at bounding box center [1138, 494] width 51 height 12
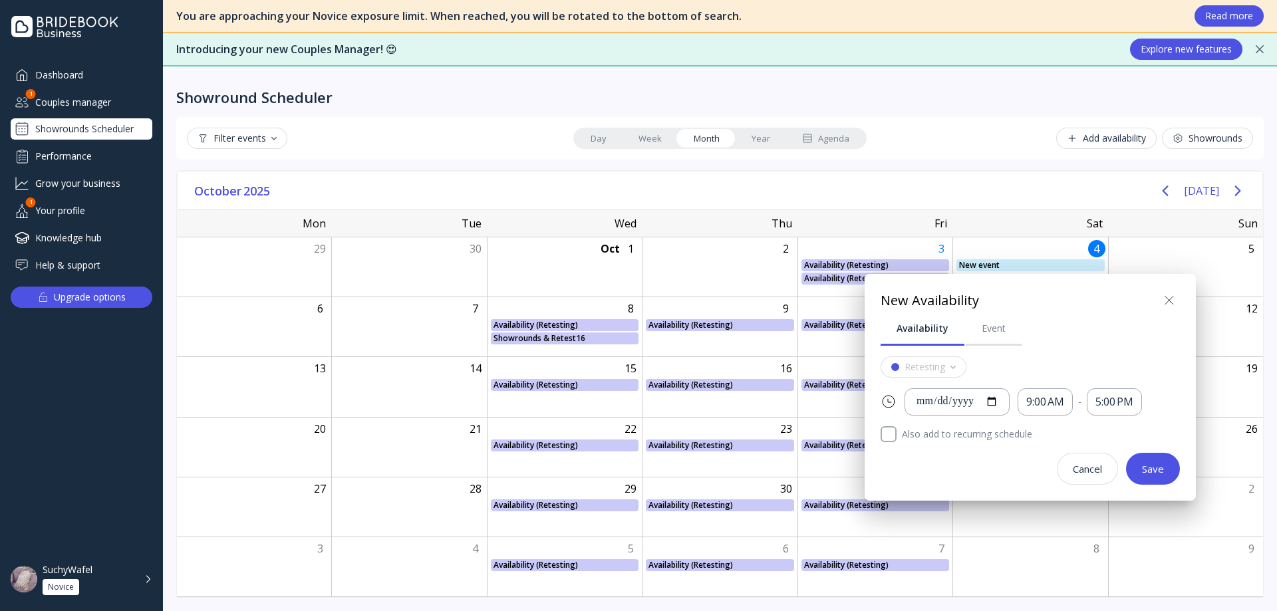
click at [1145, 464] on div "Save" at bounding box center [1153, 469] width 22 height 11
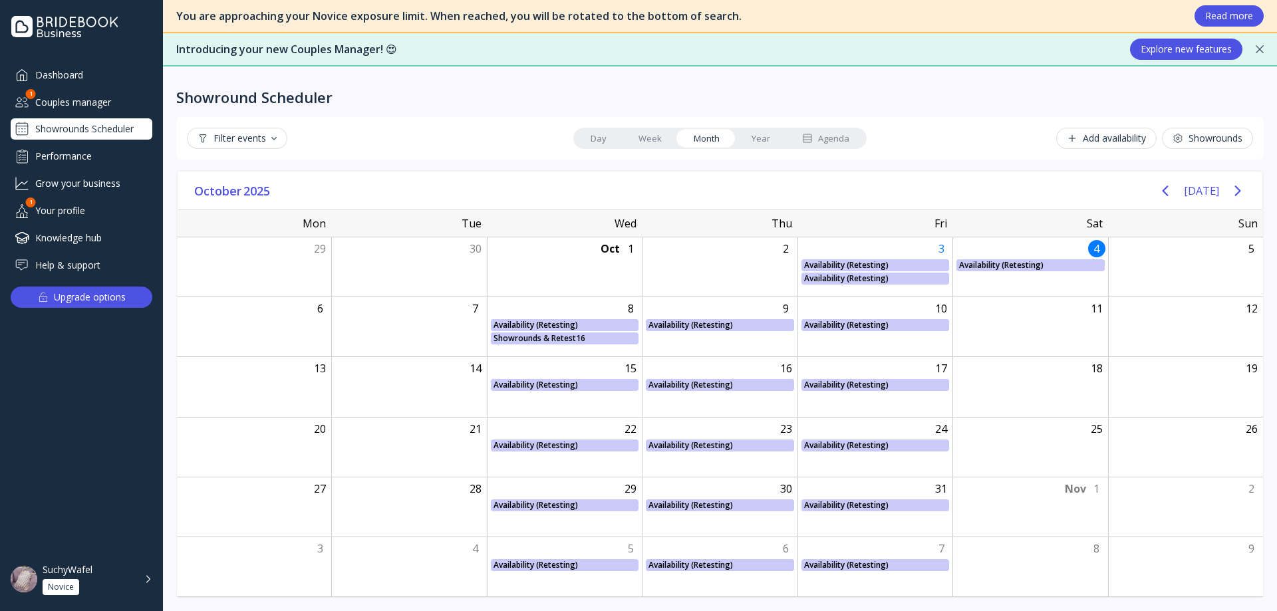
click at [649, 140] on link "Week" at bounding box center [650, 138] width 55 height 19
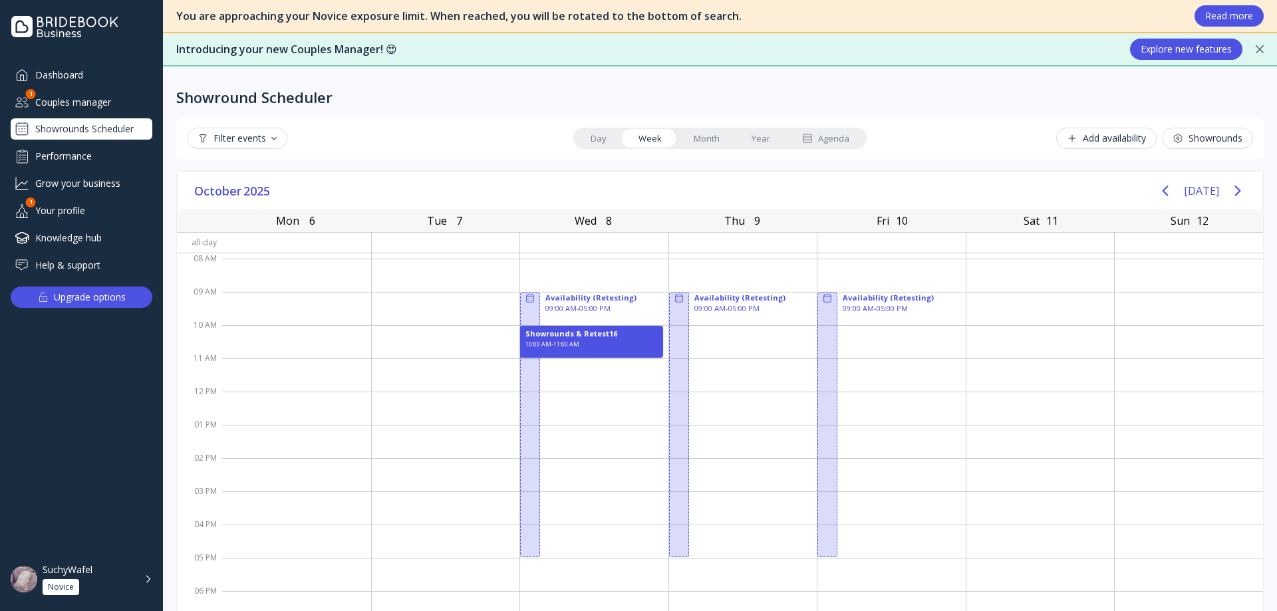
click at [697, 140] on link "Month" at bounding box center [707, 138] width 58 height 19
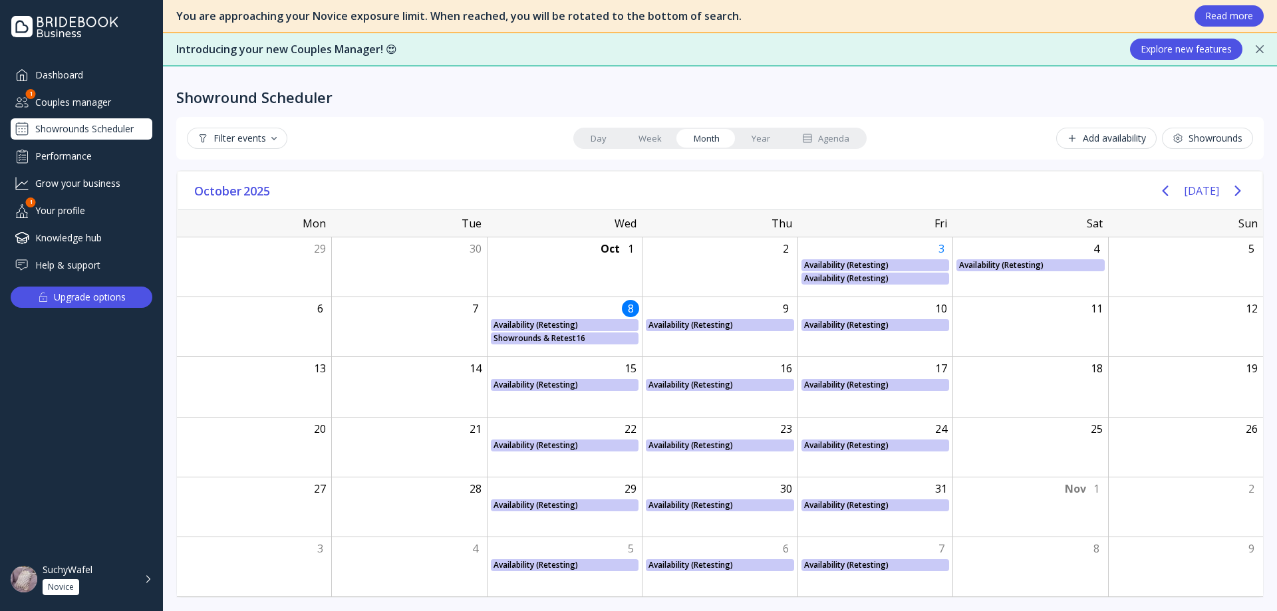
click at [74, 108] on div "Couples manager" at bounding box center [82, 102] width 142 height 22
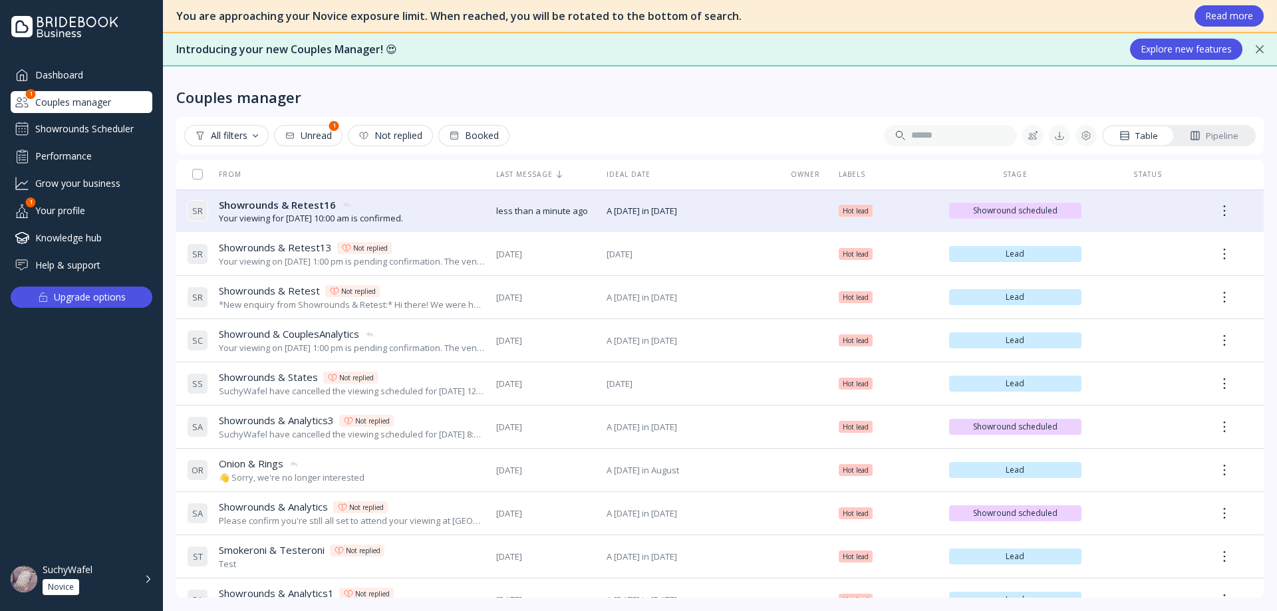
click at [108, 125] on div "Showrounds Scheduler" at bounding box center [82, 128] width 142 height 21
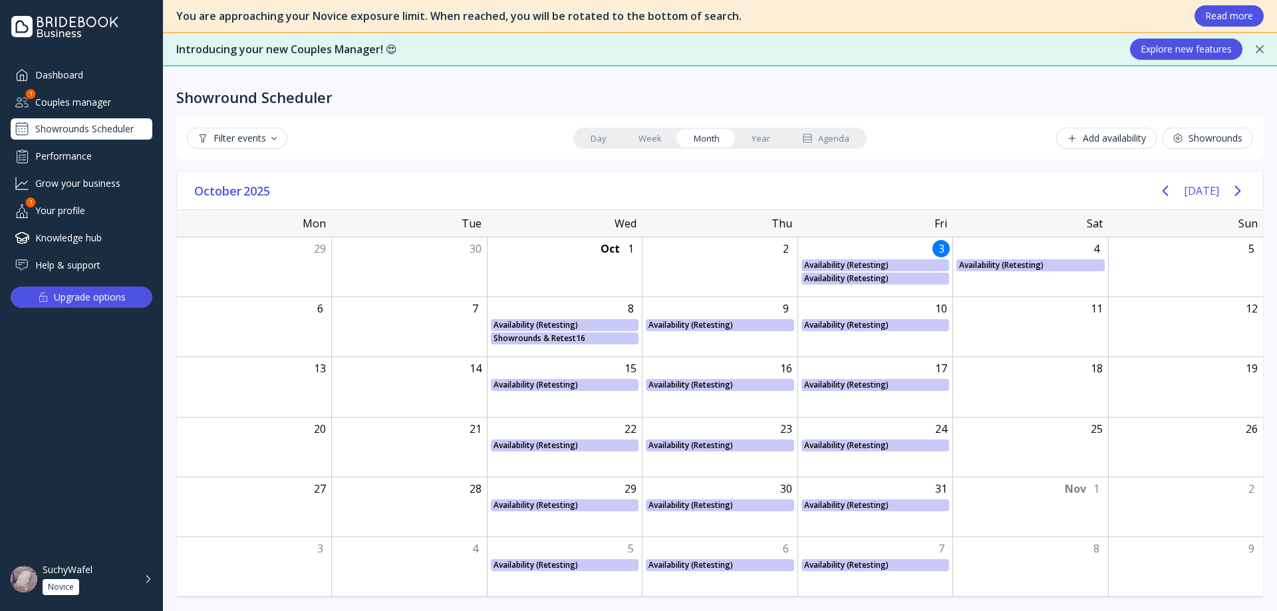
click at [647, 132] on link "Week" at bounding box center [650, 138] width 55 height 19
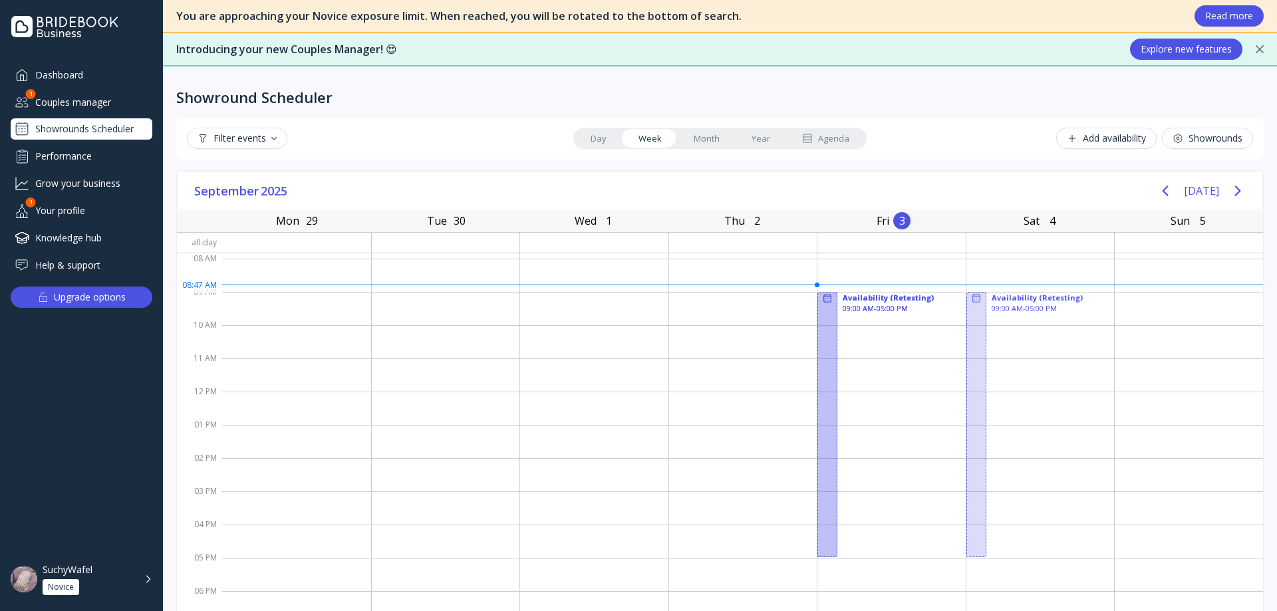
click at [1230, 186] on icon "Next page" at bounding box center [1238, 191] width 16 height 16
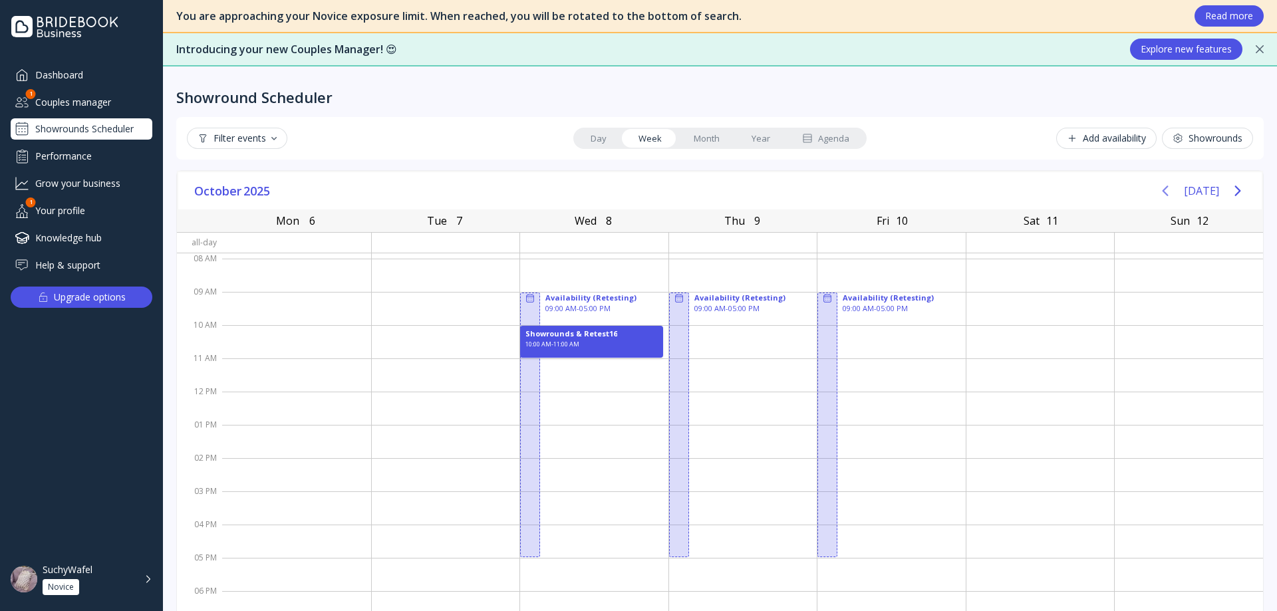
click at [1167, 191] on icon "Previous page" at bounding box center [1165, 191] width 16 height 16
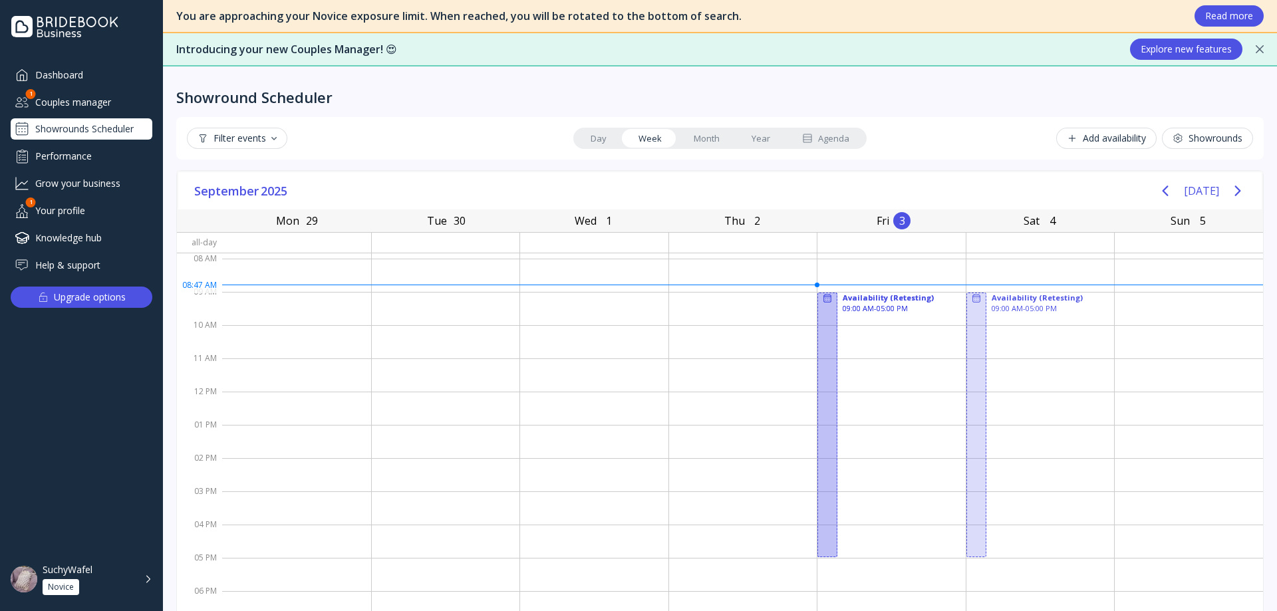
click at [698, 138] on link "Month" at bounding box center [707, 138] width 58 height 19
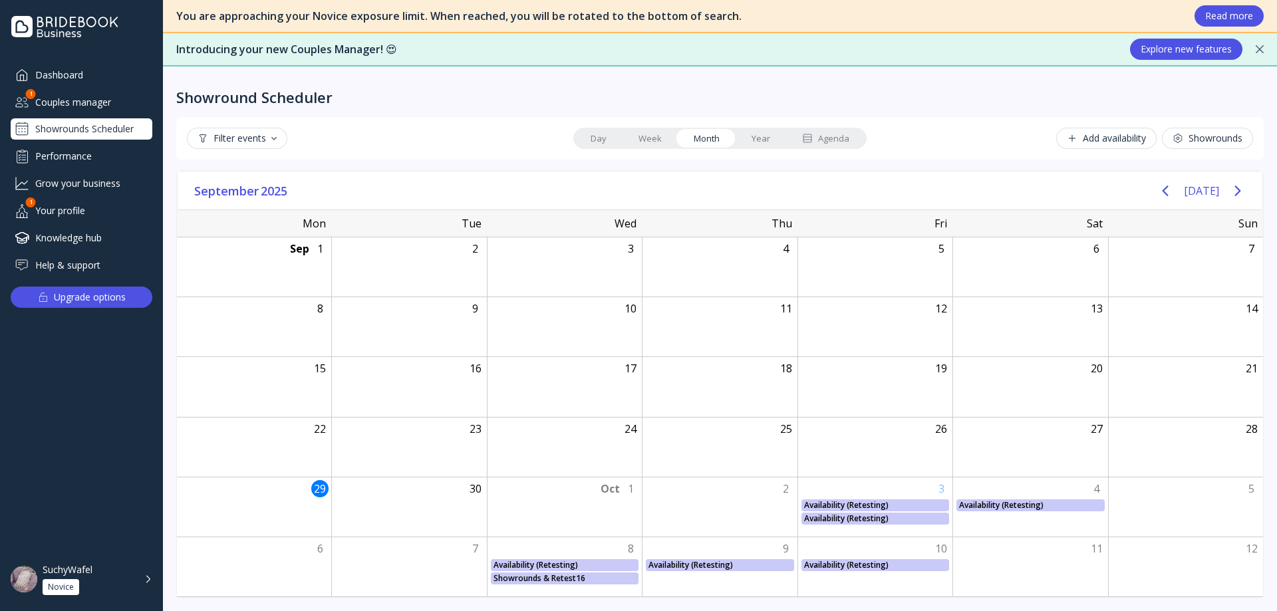
click at [647, 131] on link "Week" at bounding box center [650, 138] width 55 height 19
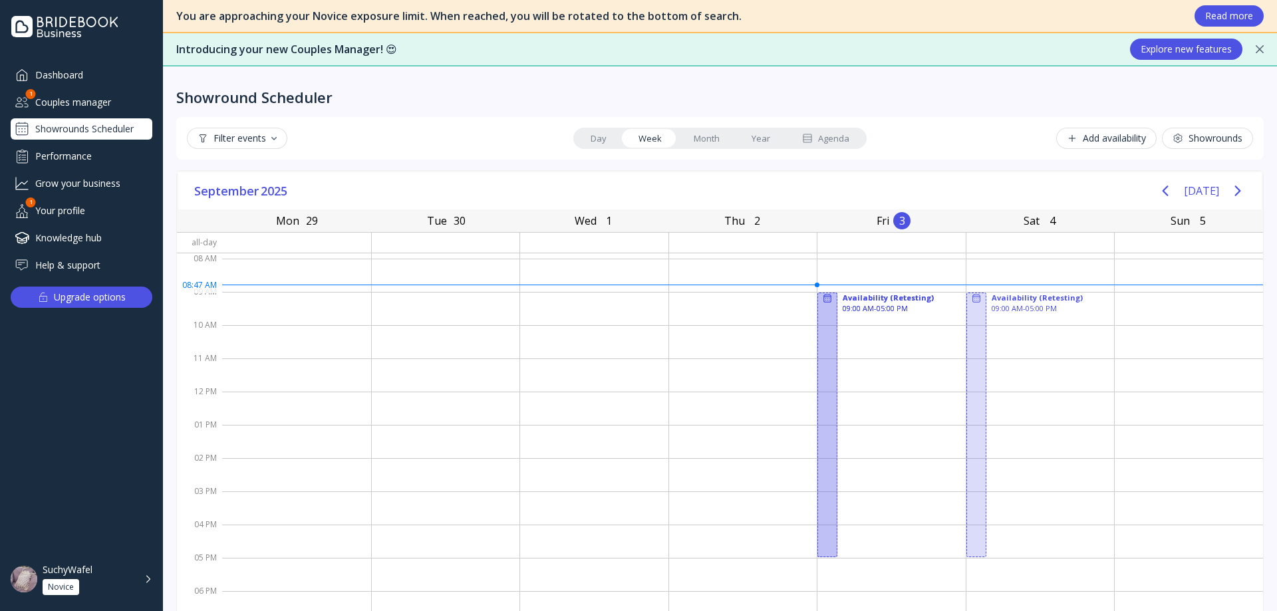
click at [695, 142] on link "Month" at bounding box center [707, 138] width 58 height 19
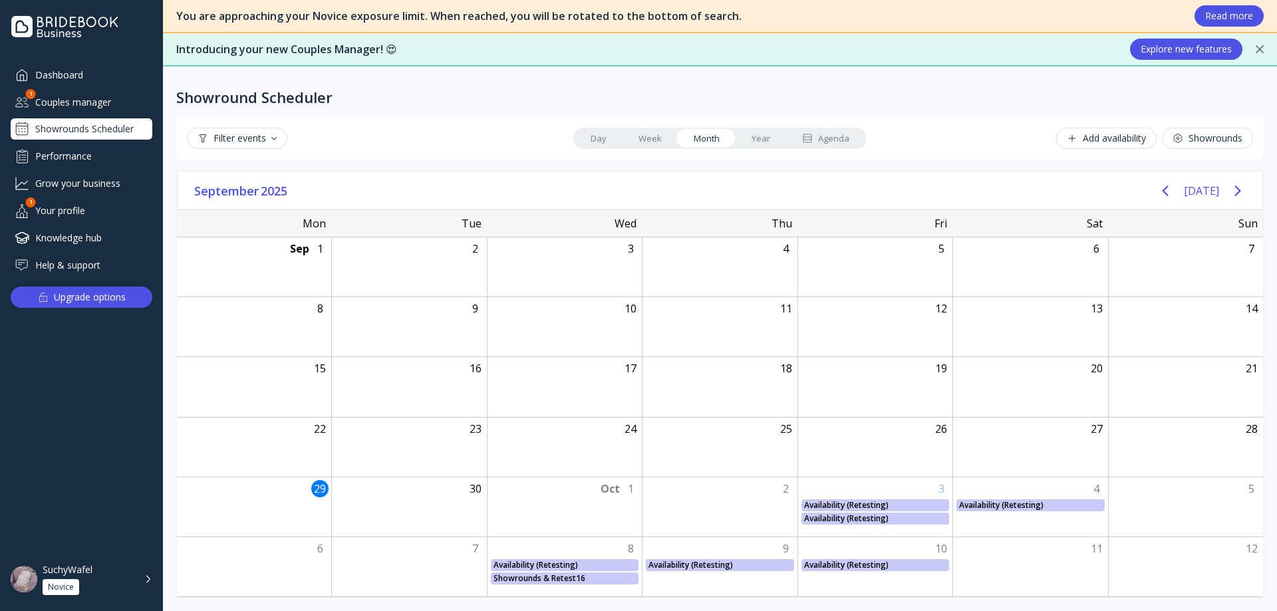
click at [1207, 200] on button "[DATE]" at bounding box center [1201, 191] width 35 height 24
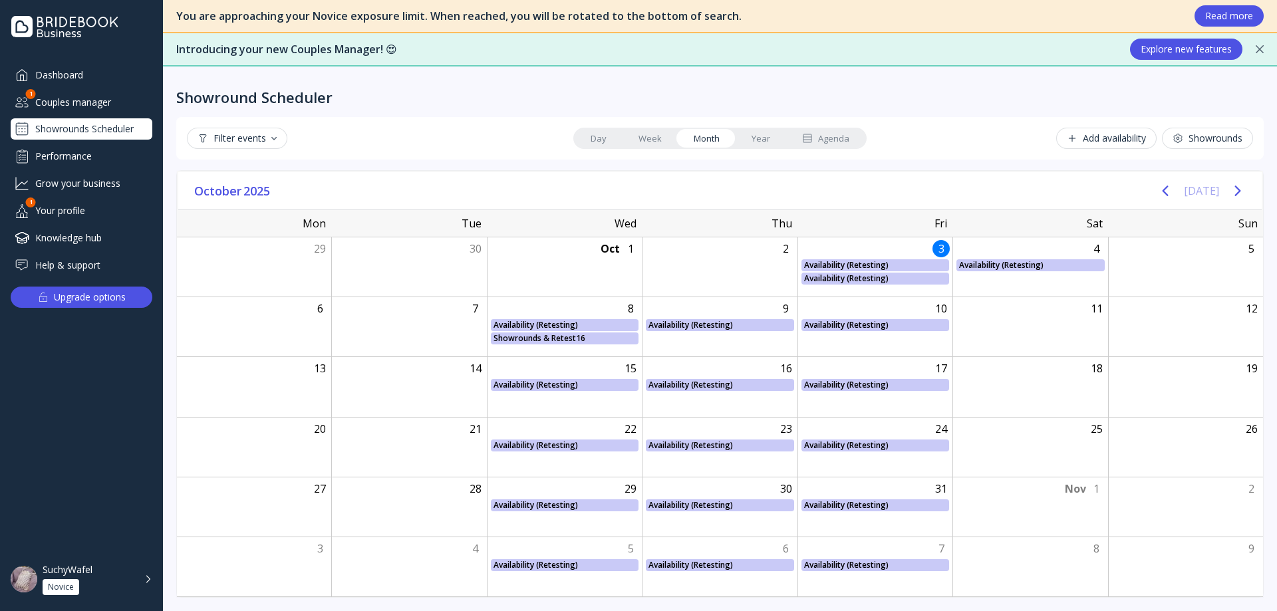
click at [1205, 190] on button "[DATE]" at bounding box center [1201, 191] width 35 height 24
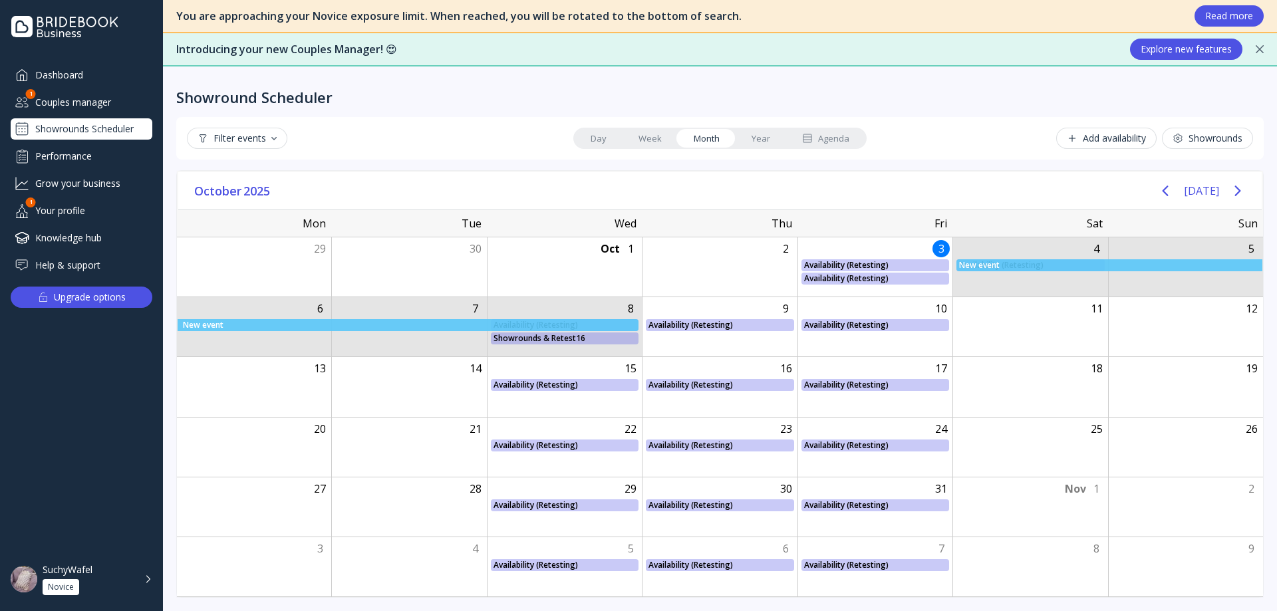
drag, startPoint x: 1060, startPoint y: 278, endPoint x: 572, endPoint y: 337, distance: 491.1
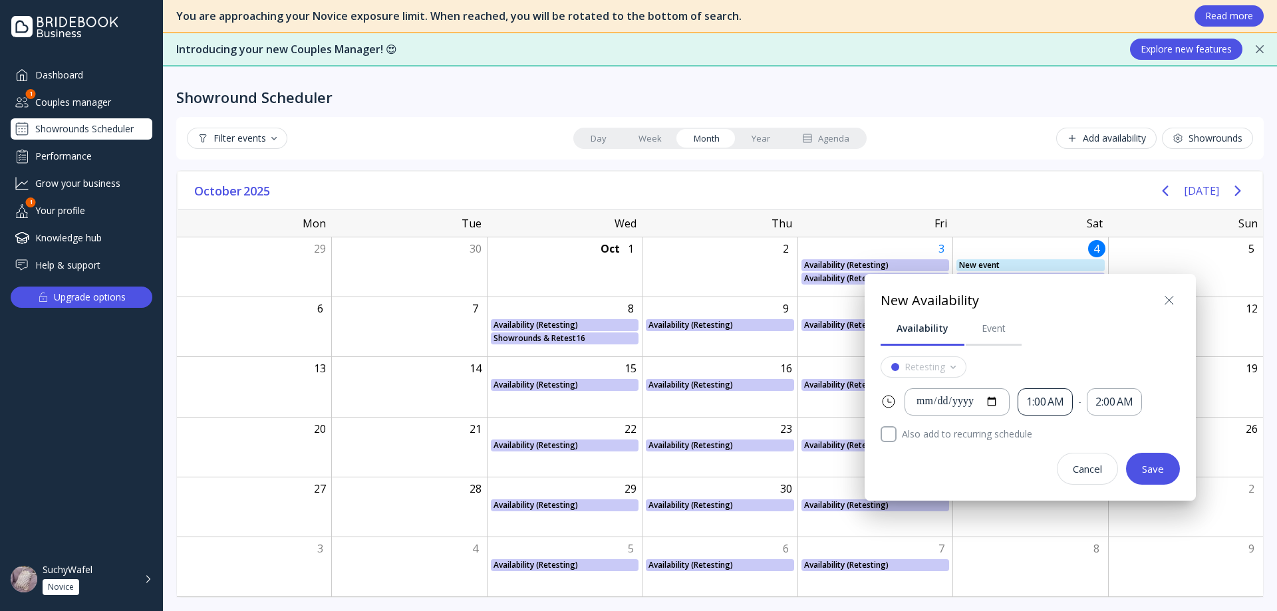
drag, startPoint x: 1068, startPoint y: 396, endPoint x: 1064, endPoint y: 406, distance: 10.7
click at [1064, 398] on div "1:00 AM" at bounding box center [1045, 401] width 38 height 15
click at [1077, 471] on div "9:00 AM" at bounding box center [1069, 470] width 51 height 12
click at [1125, 408] on div "2:00 AM" at bounding box center [1115, 401] width 38 height 15
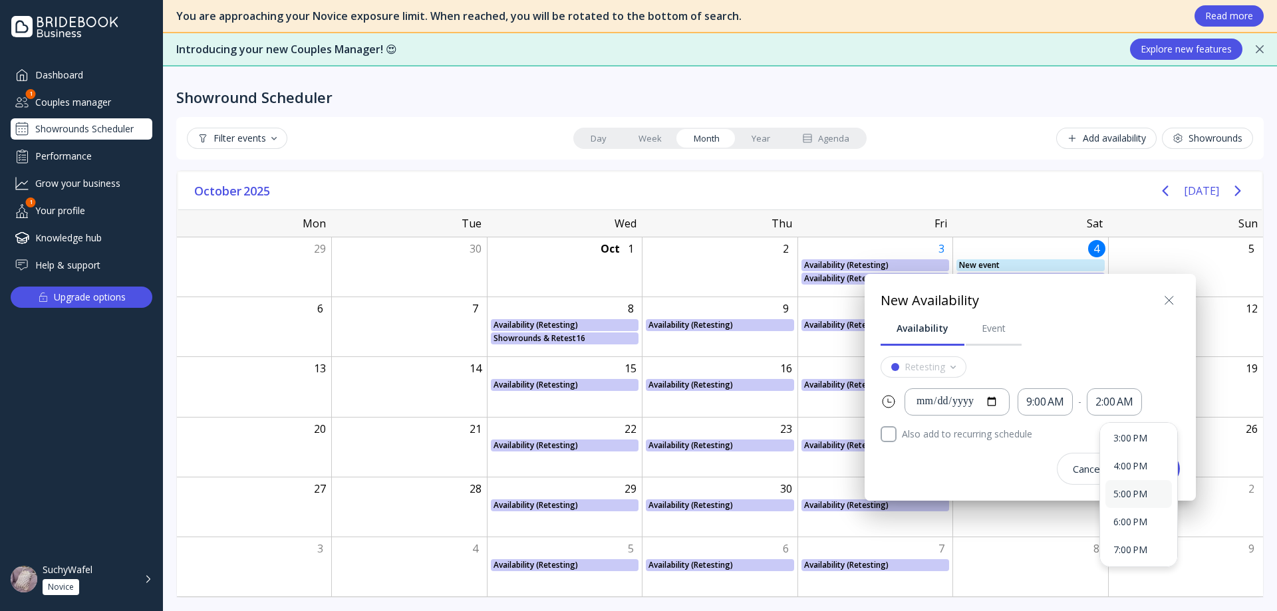
click at [1141, 494] on div "5:00 PM" at bounding box center [1138, 494] width 51 height 12
click at [1153, 462] on button "Save" at bounding box center [1153, 469] width 54 height 32
